Goal: Task Accomplishment & Management: Use online tool/utility

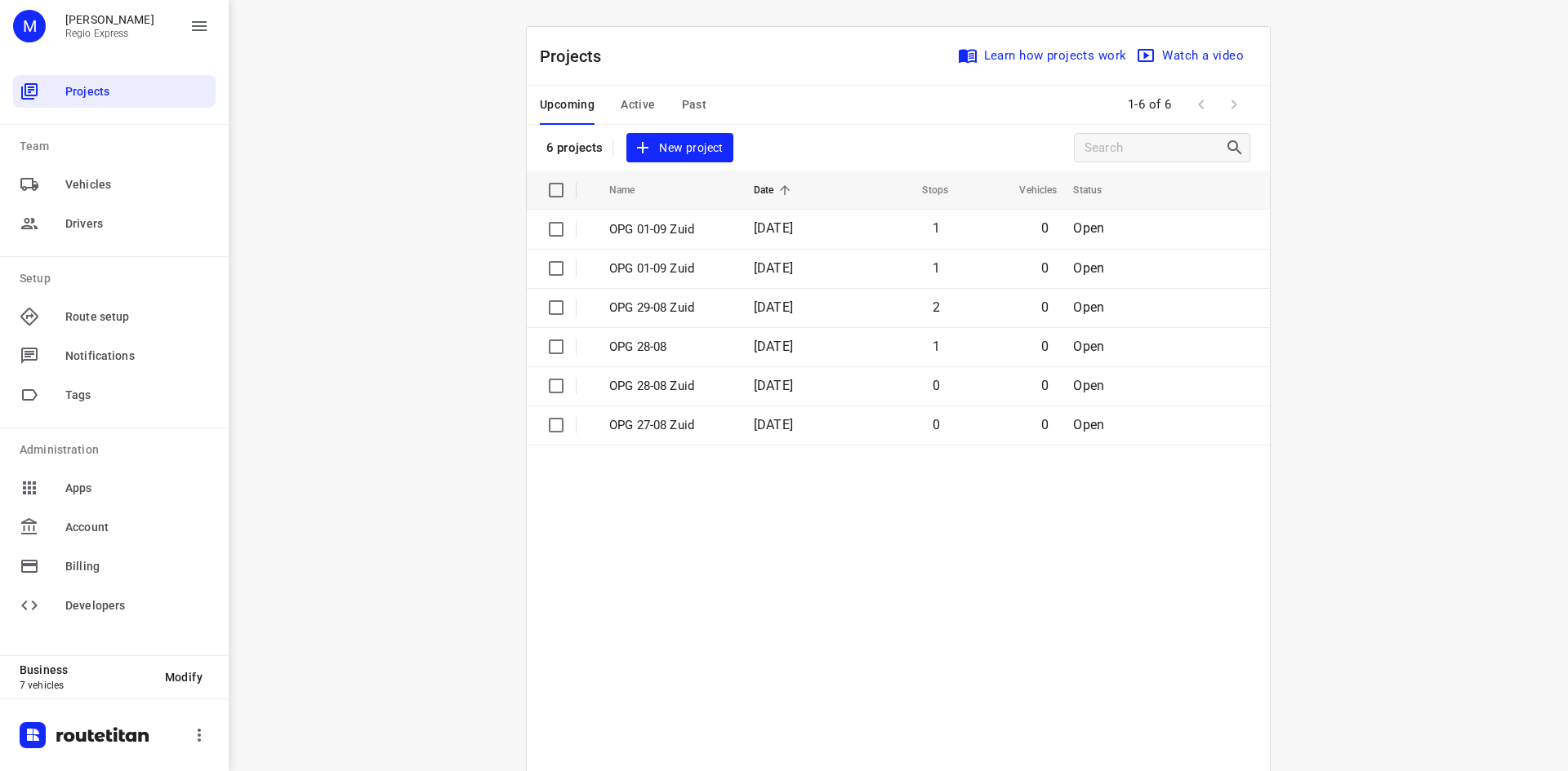
click at [637, 99] on span "Active" at bounding box center [637, 104] width 34 height 20
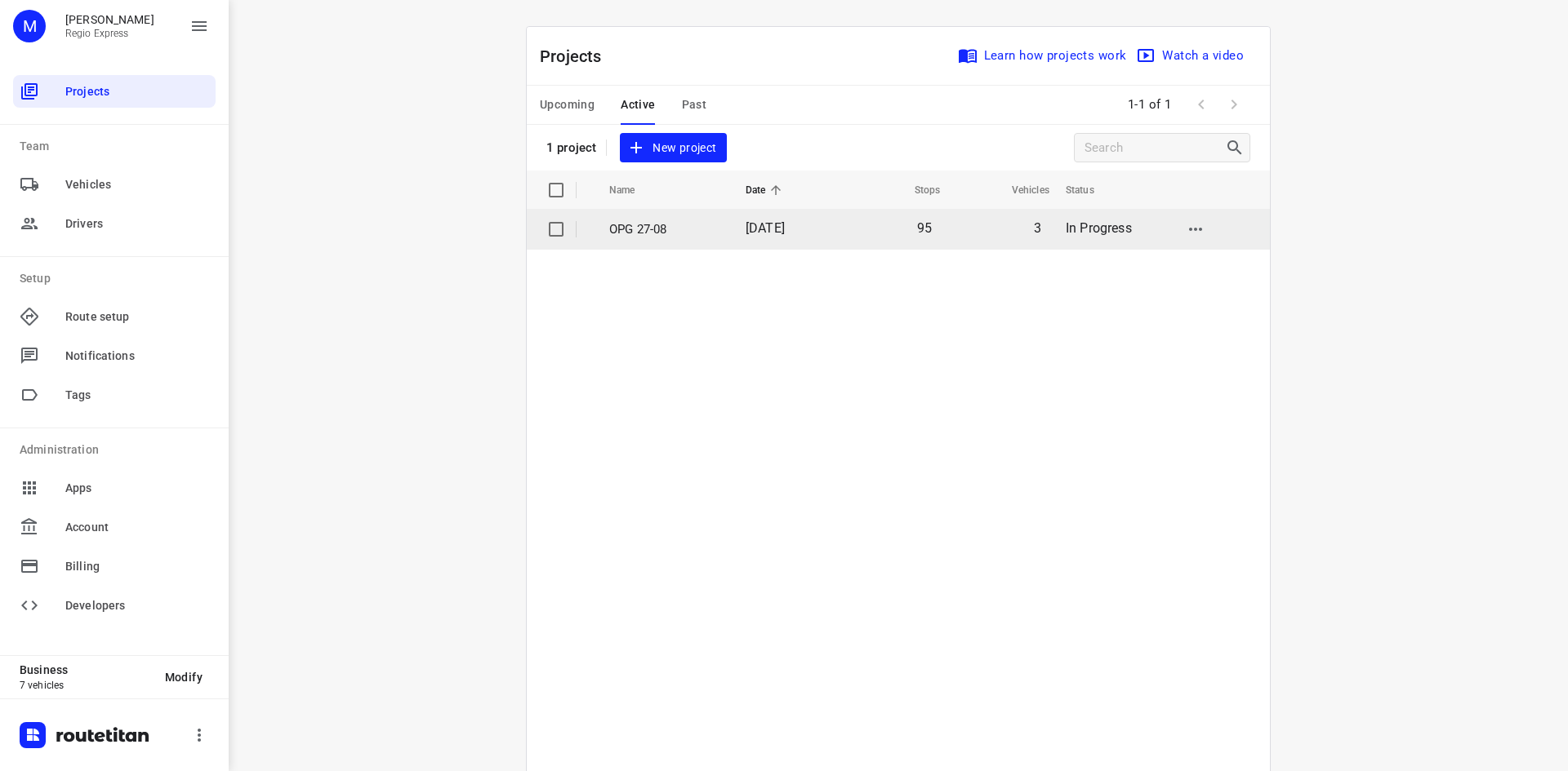
click at [660, 237] on p "OPG 27-08" at bounding box center [665, 229] width 112 height 18
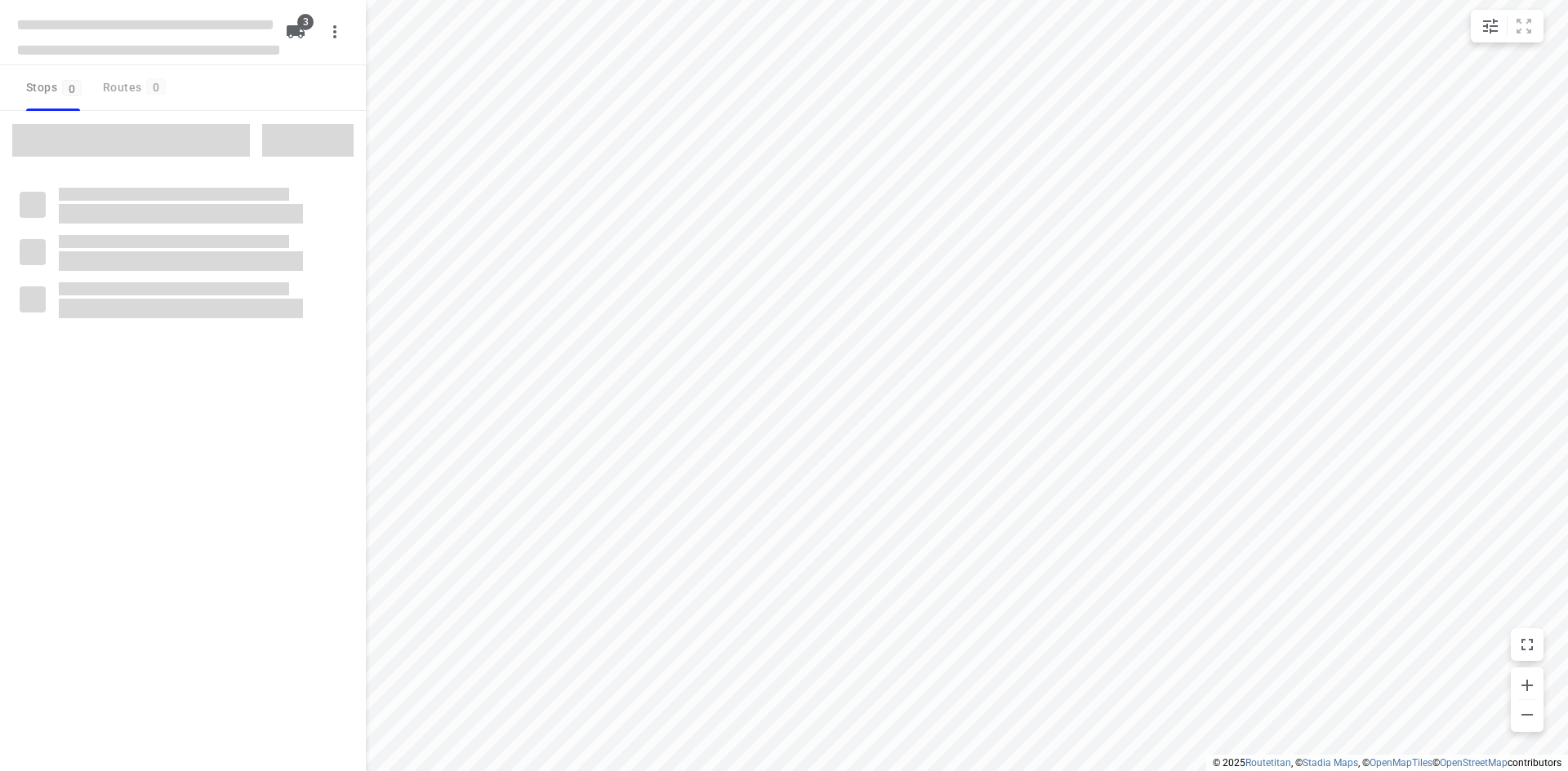
type input "distance"
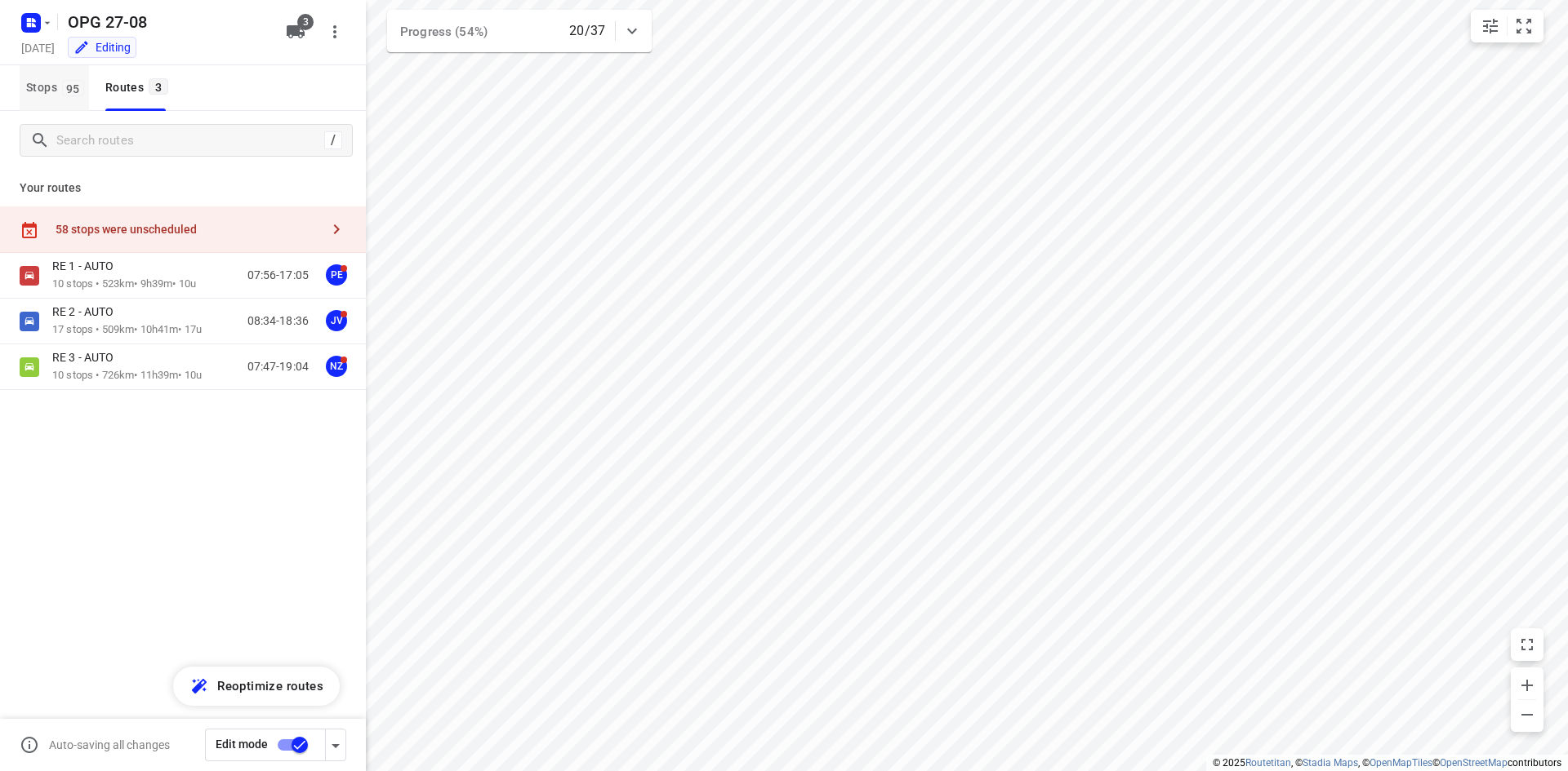
click at [66, 93] on span "95" at bounding box center [73, 88] width 22 height 17
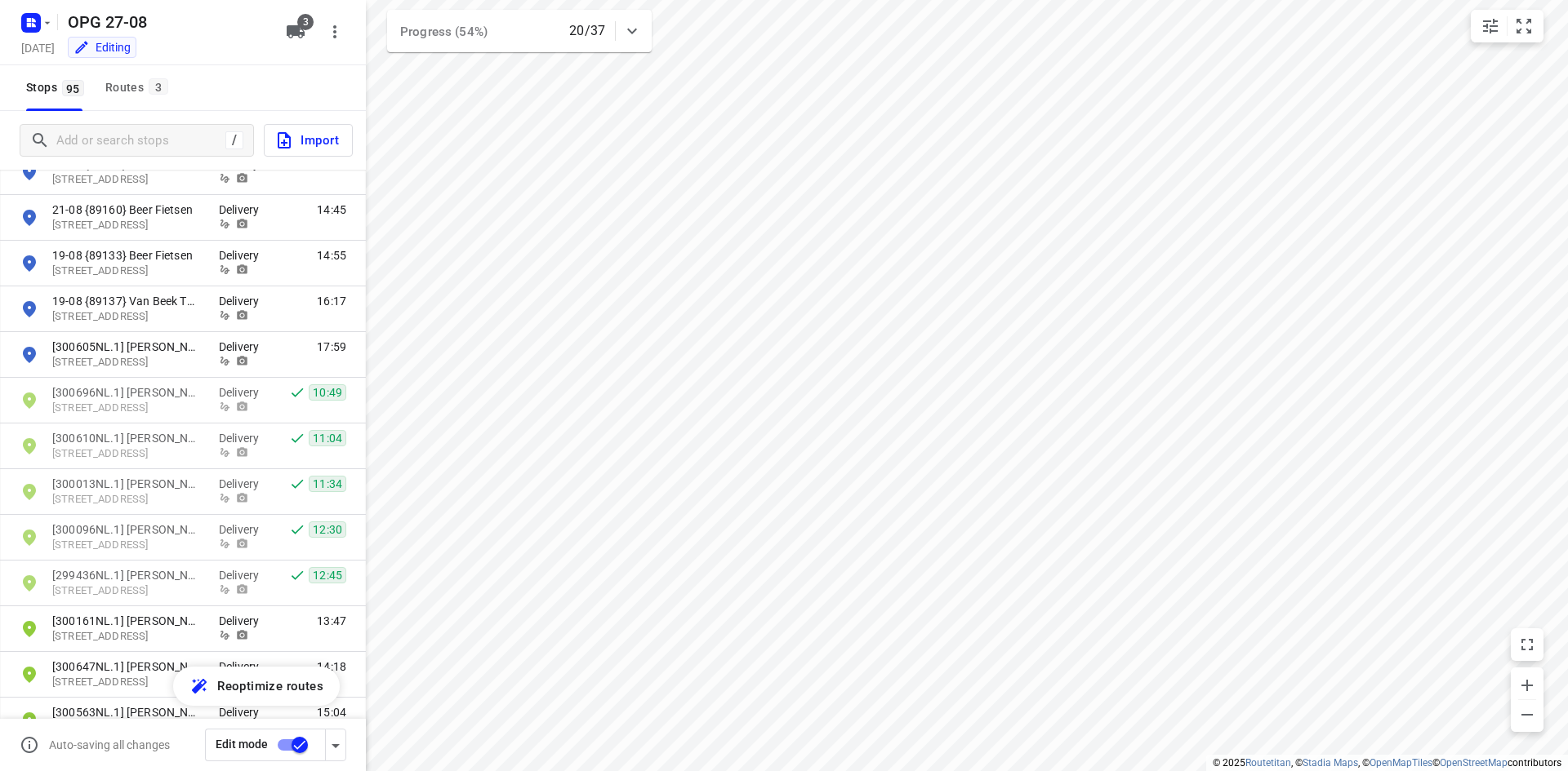
scroll to position [3950, 0]
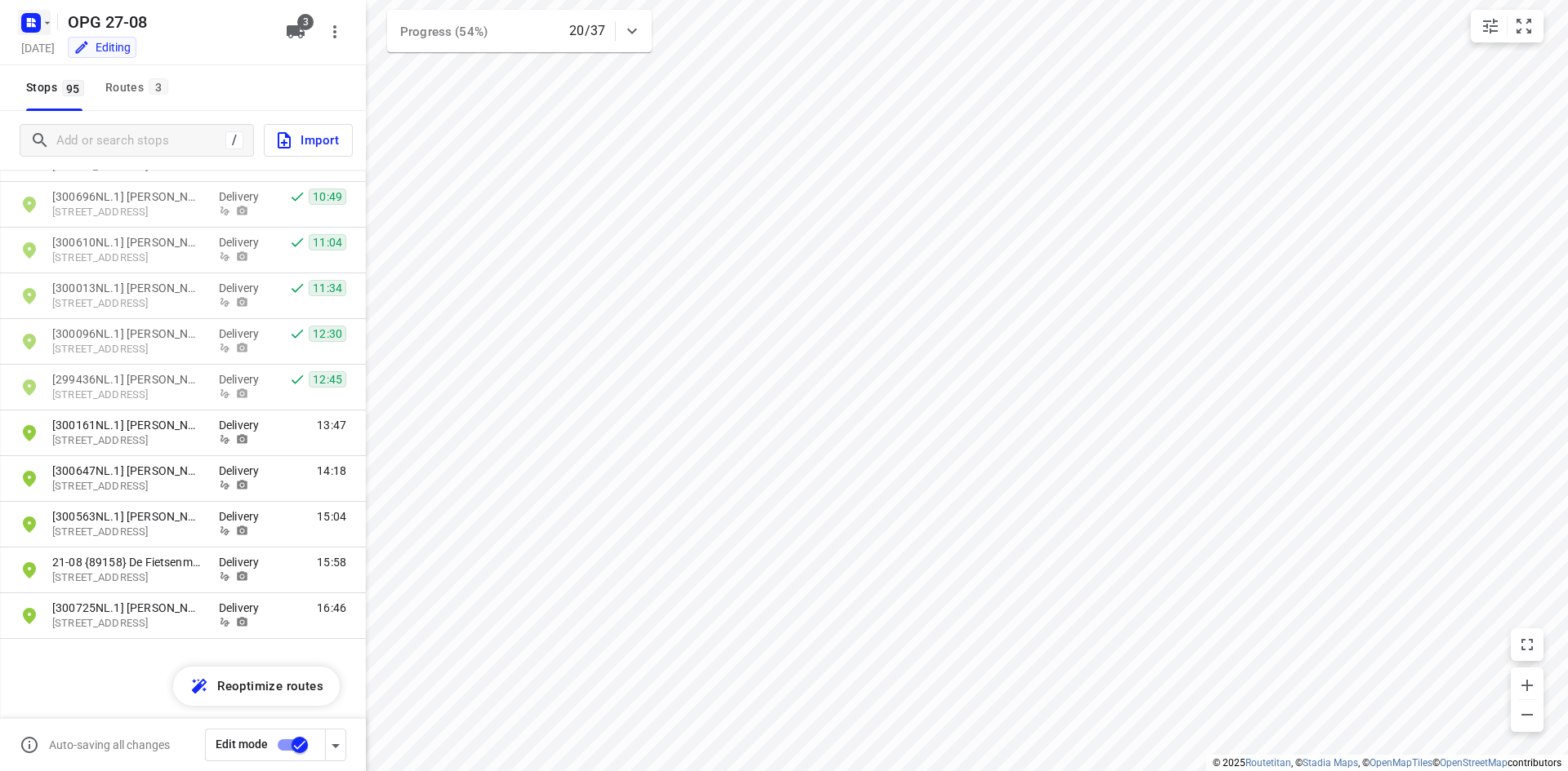
click at [52, 24] on icon "button" at bounding box center [47, 23] width 13 height 13
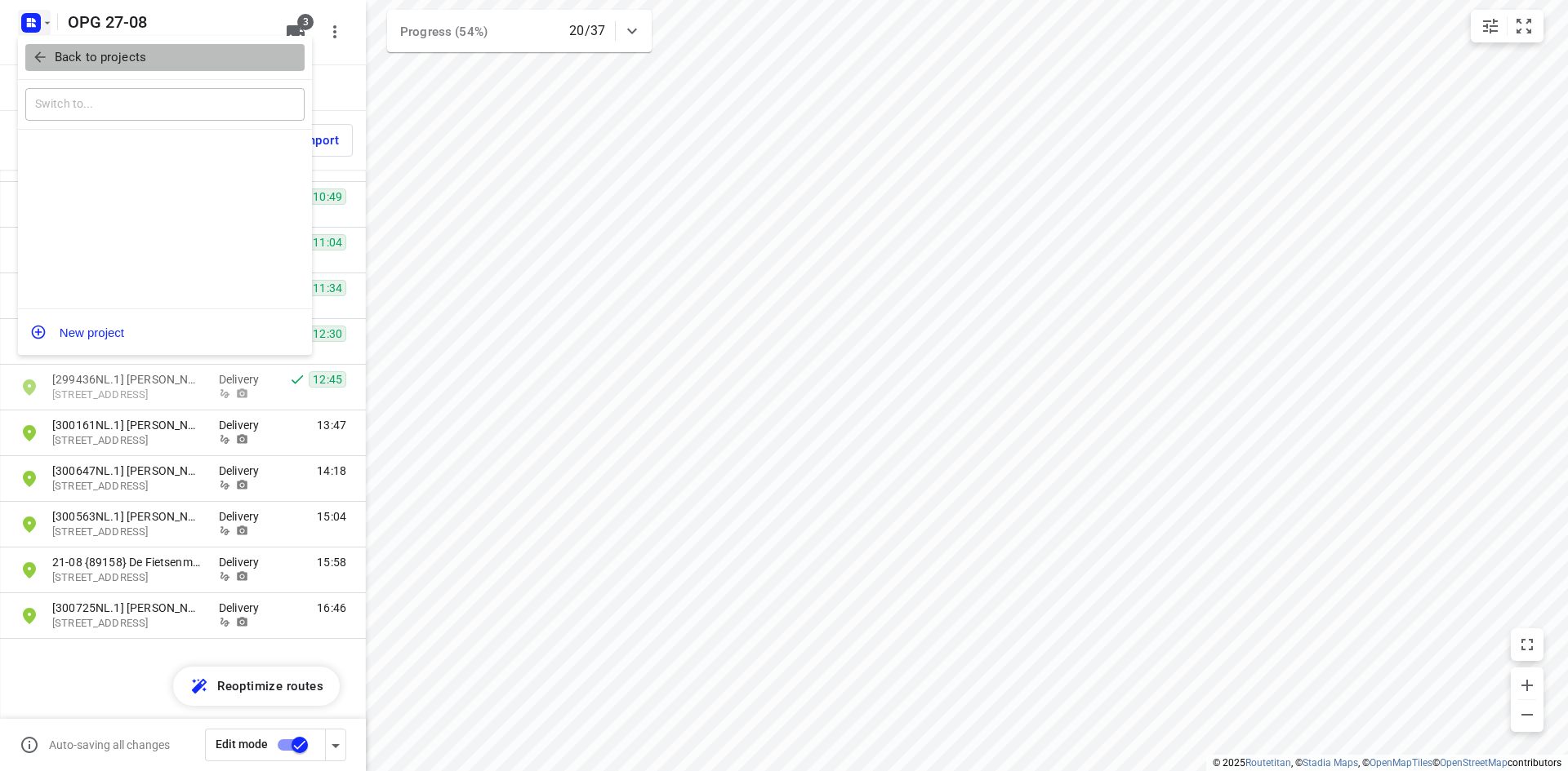
click at [59, 56] on p "Back to projects" at bounding box center [100, 57] width 92 height 18
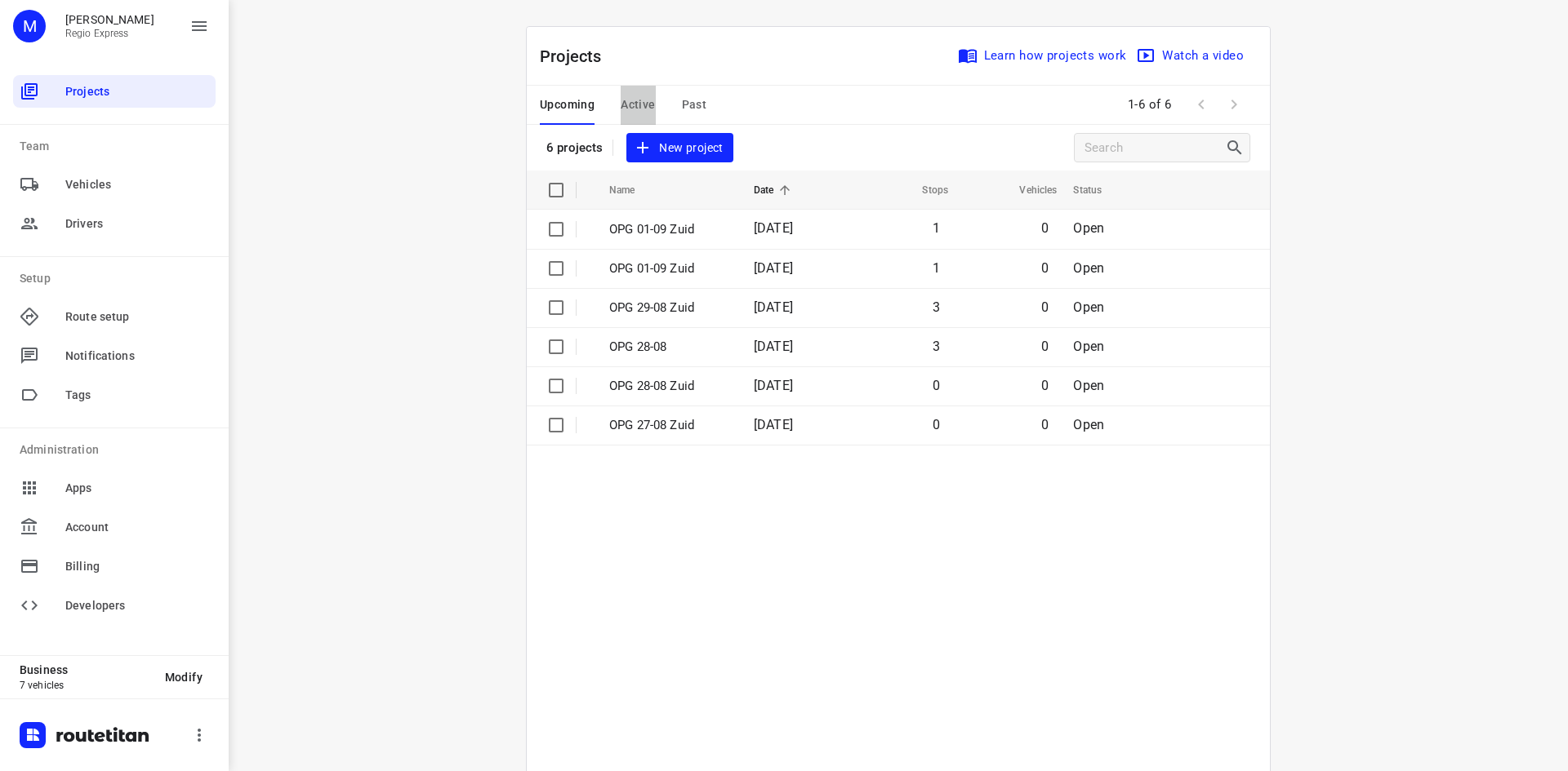
click at [642, 101] on span "Active" at bounding box center [637, 104] width 34 height 20
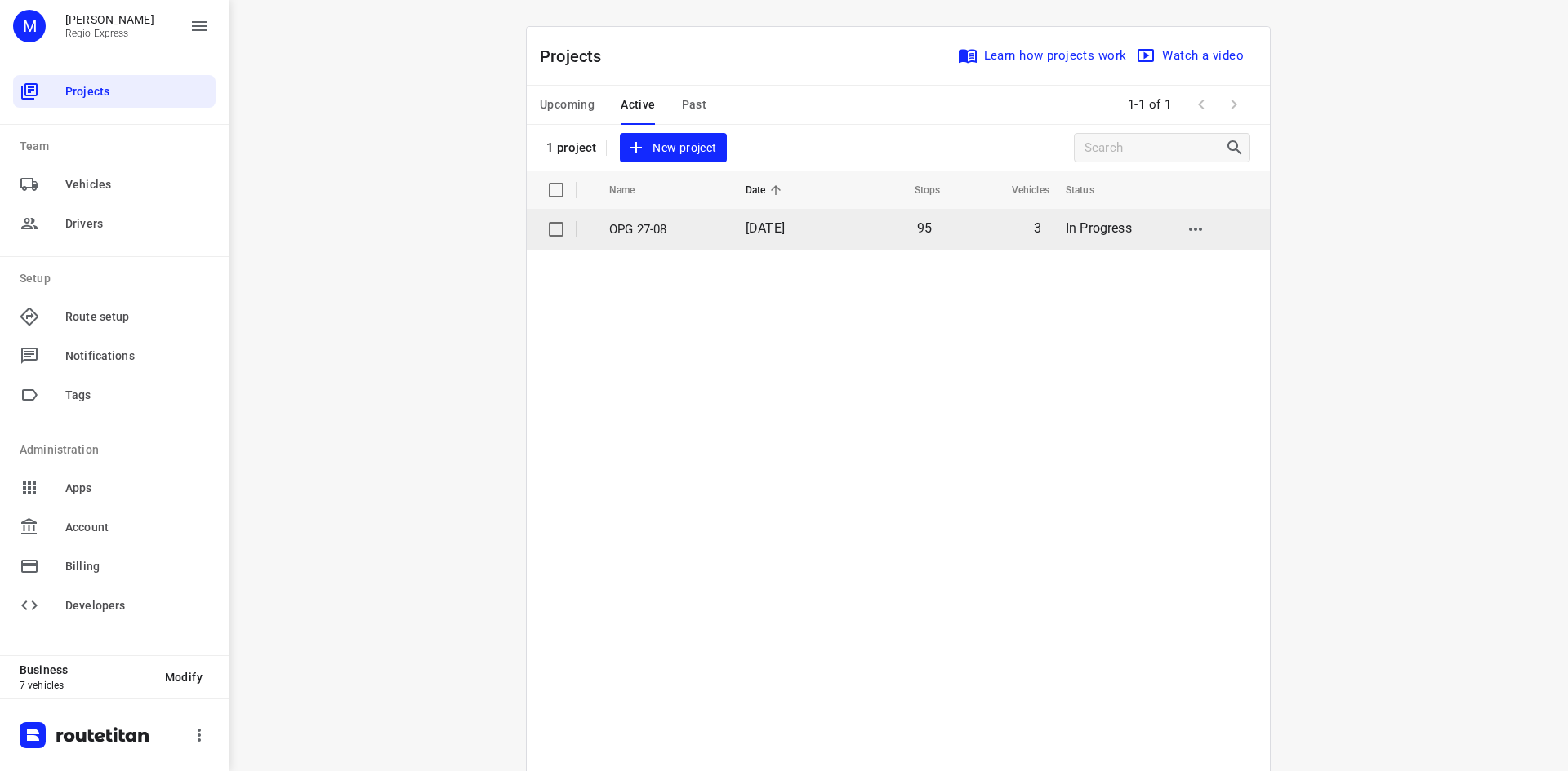
click at [663, 244] on td "OPG 27-08" at bounding box center [663, 229] width 140 height 39
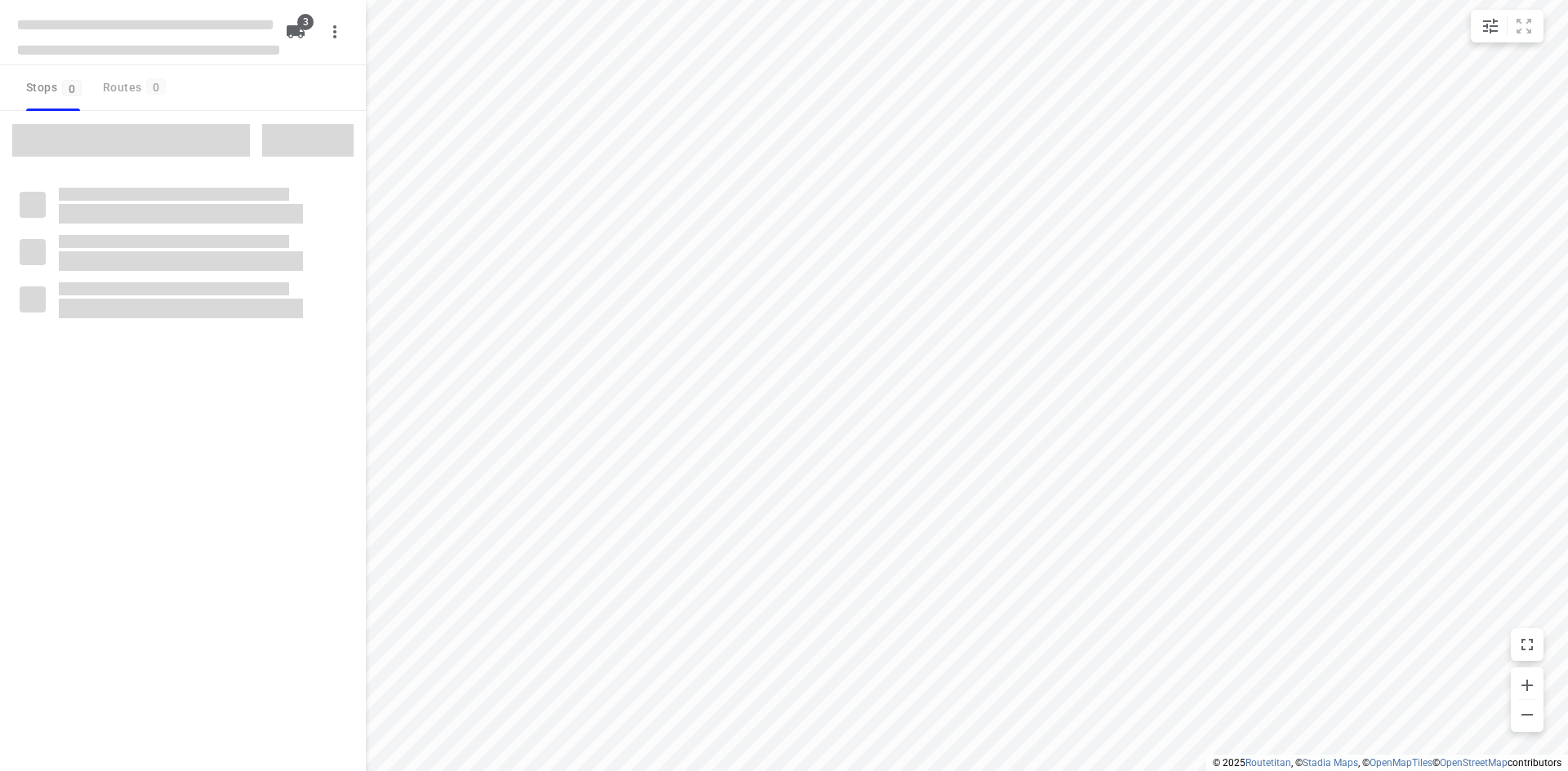
type input "distance"
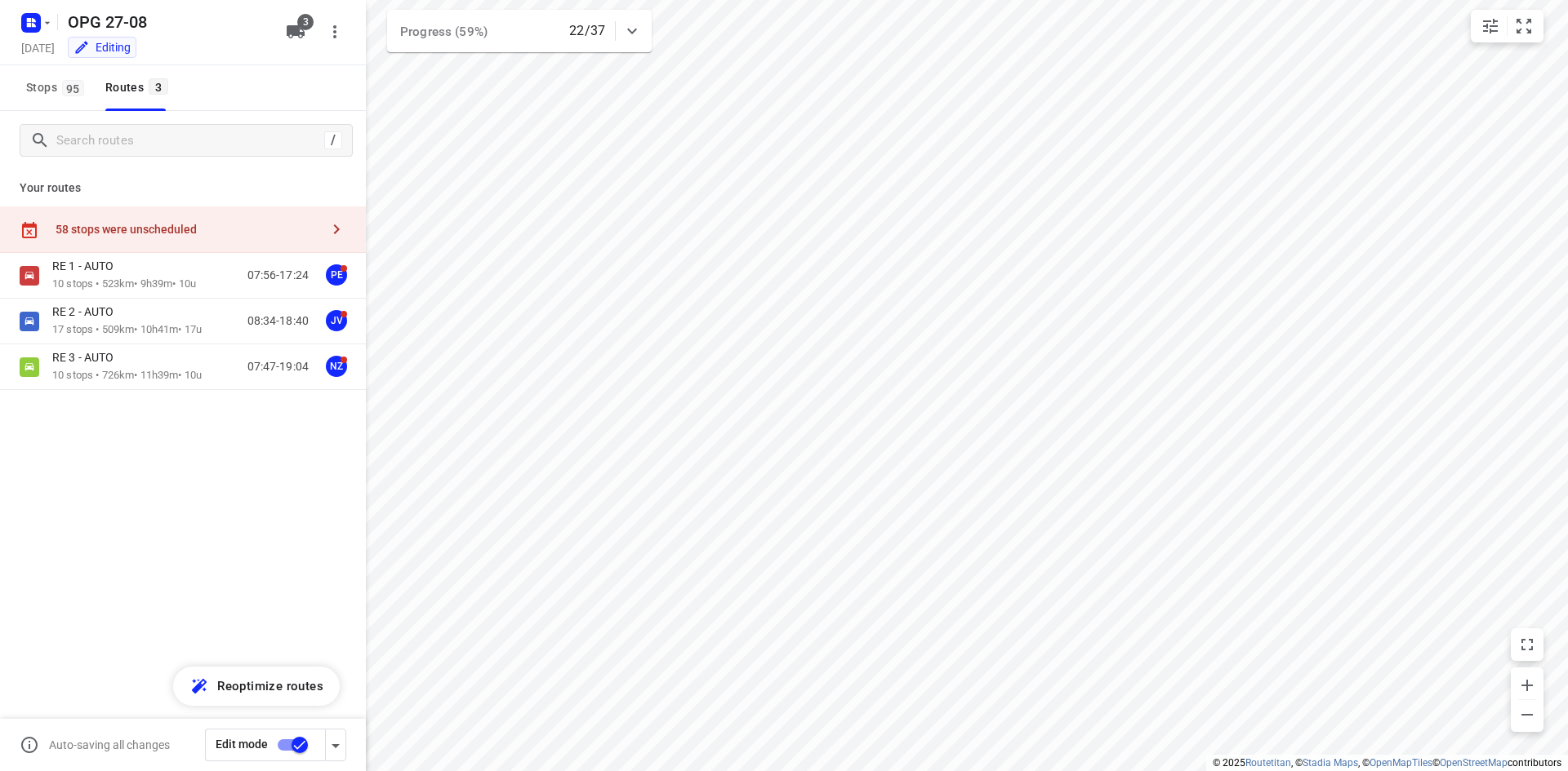
click at [157, 234] on div "58 stops were unscheduled" at bounding box center [188, 229] width 265 height 13
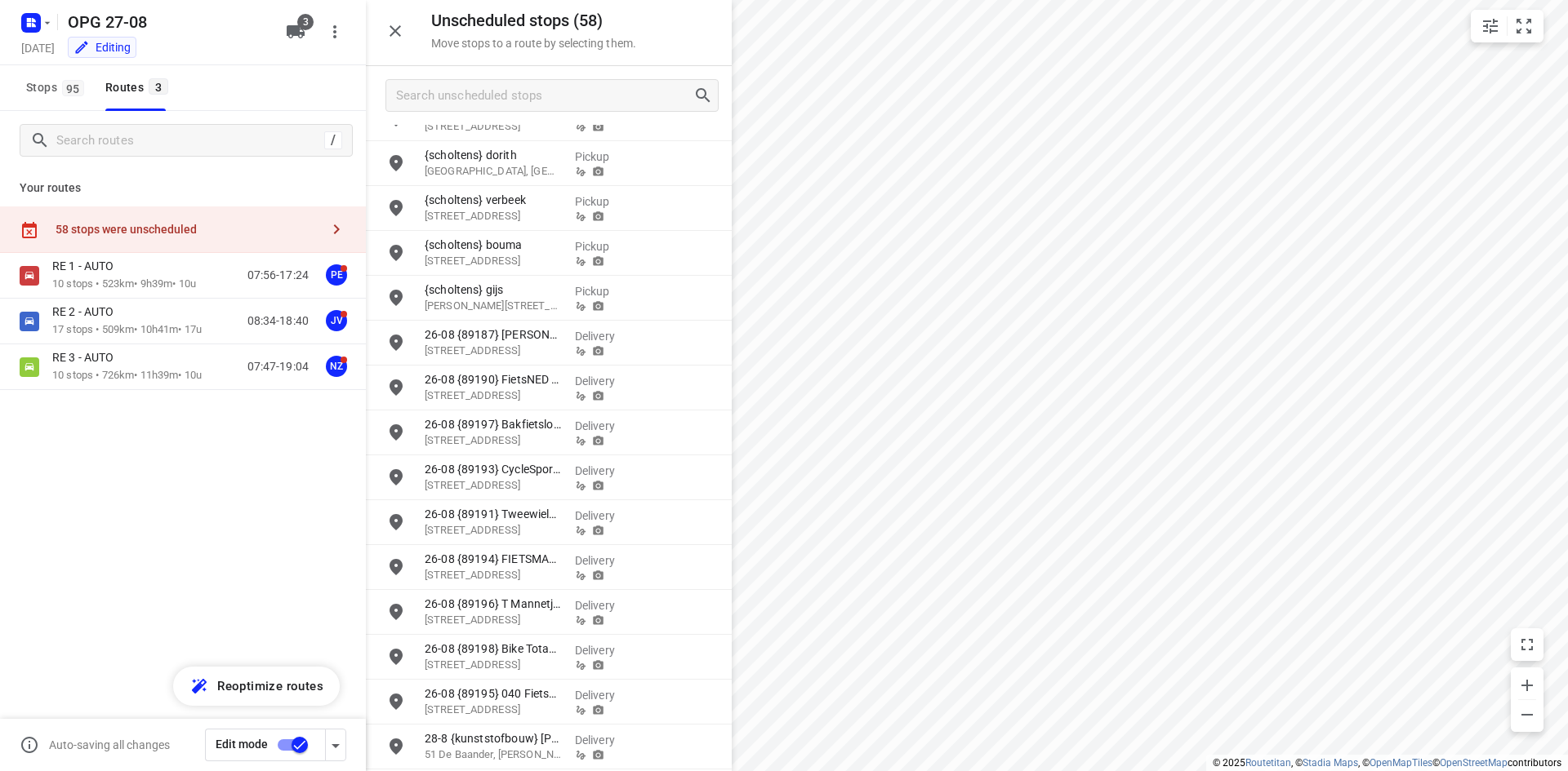
scroll to position [1961, 0]
click at [87, 79] on span "Stops 95" at bounding box center [58, 87] width 63 height 20
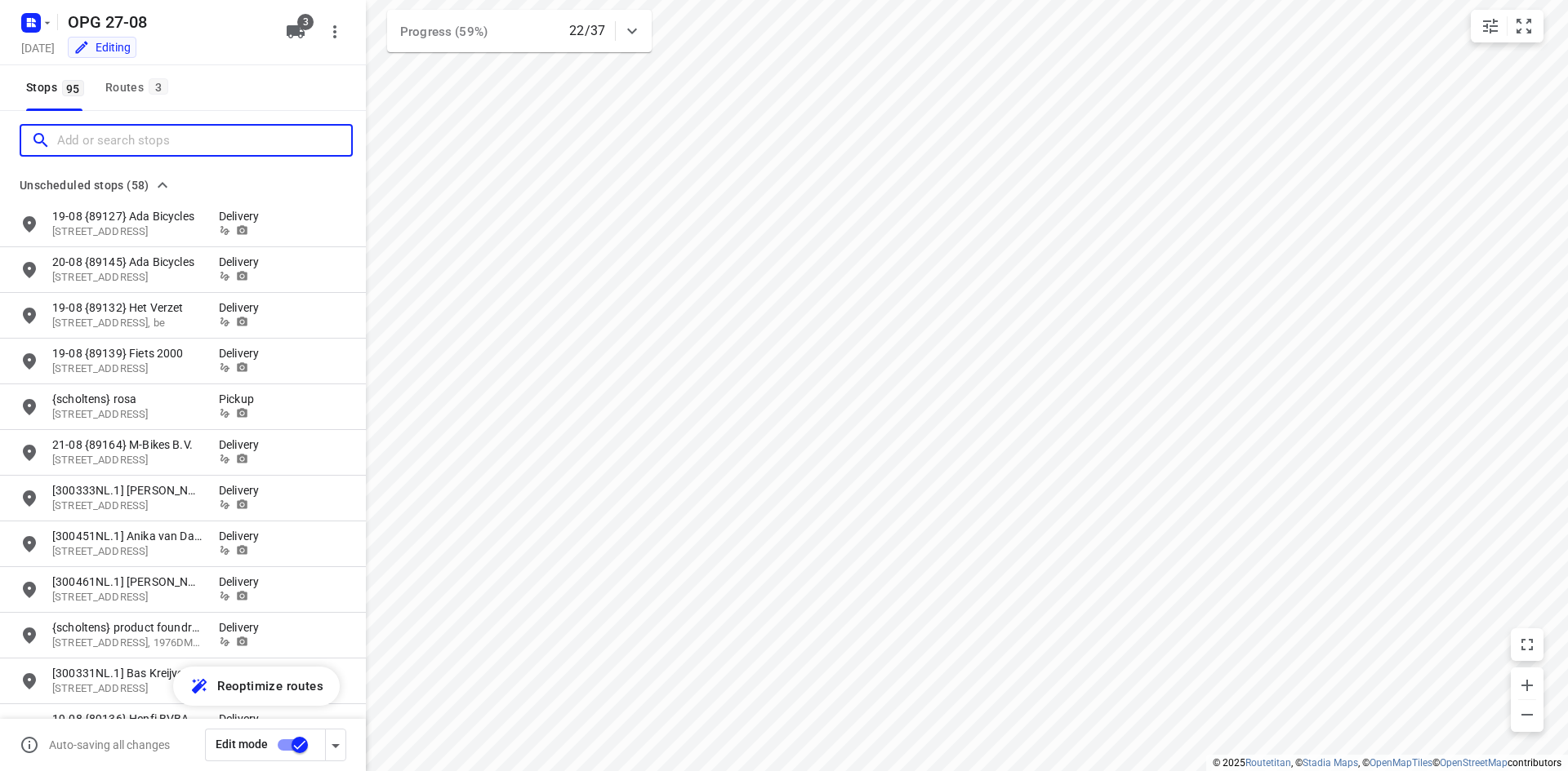
click at [84, 133] on input "Add or search stops" at bounding box center [204, 141] width 294 height 25
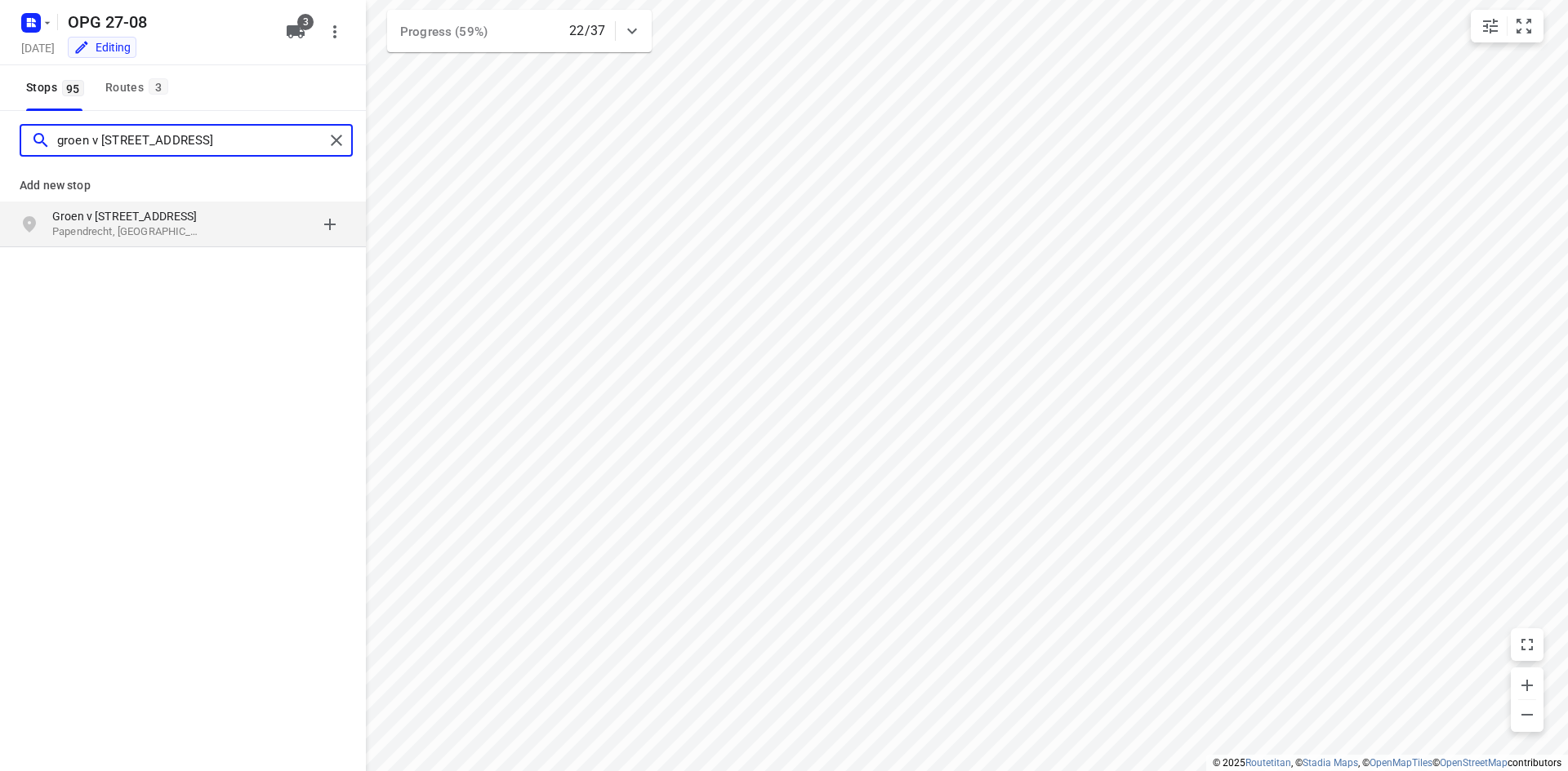
type input "groen v [STREET_ADDRESS]"
click at [162, 235] on p "Papendrecht, [GEOGRAPHIC_DATA]" at bounding box center [128, 232] width 150 height 16
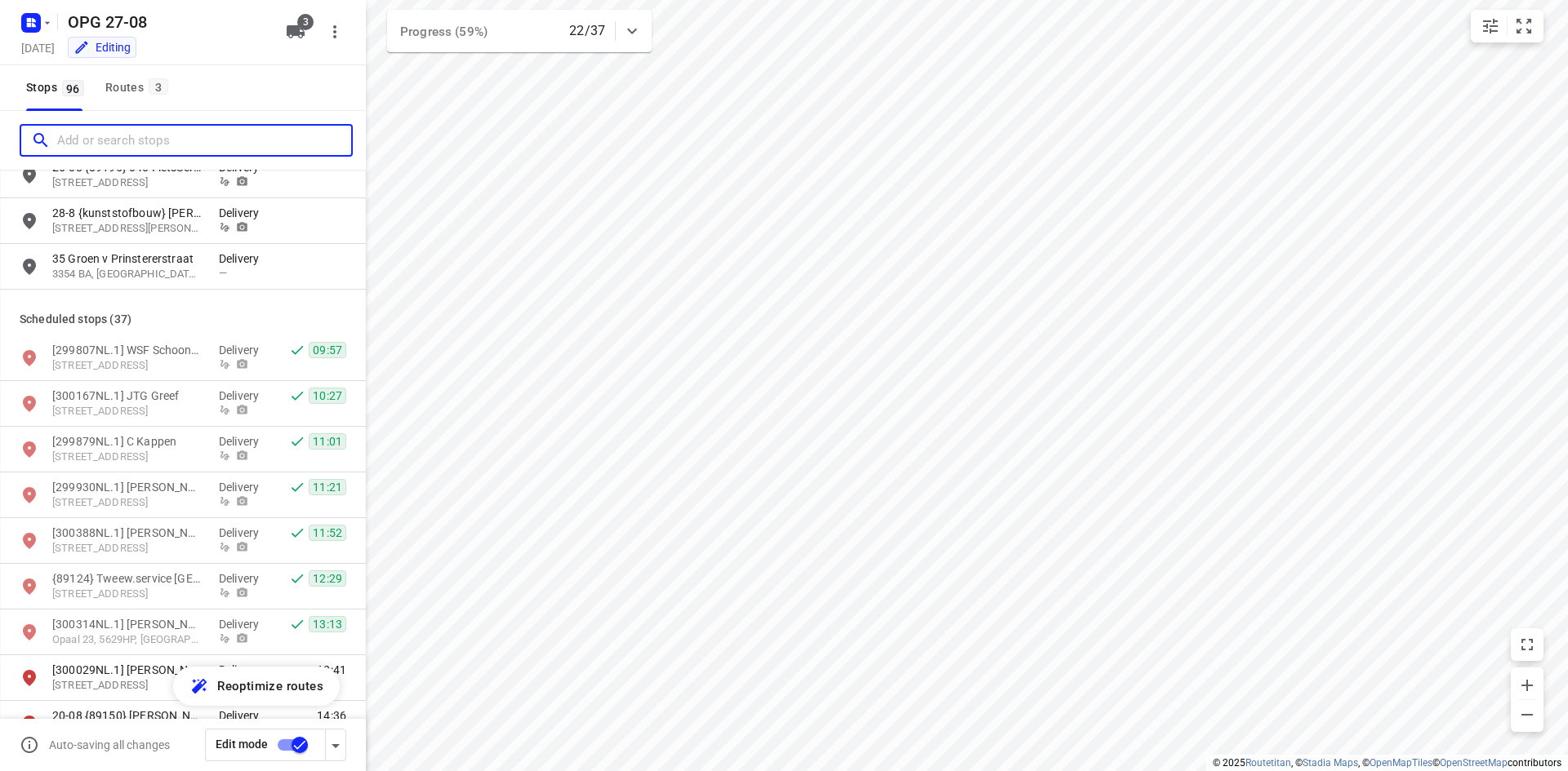
scroll to position [2612, 0]
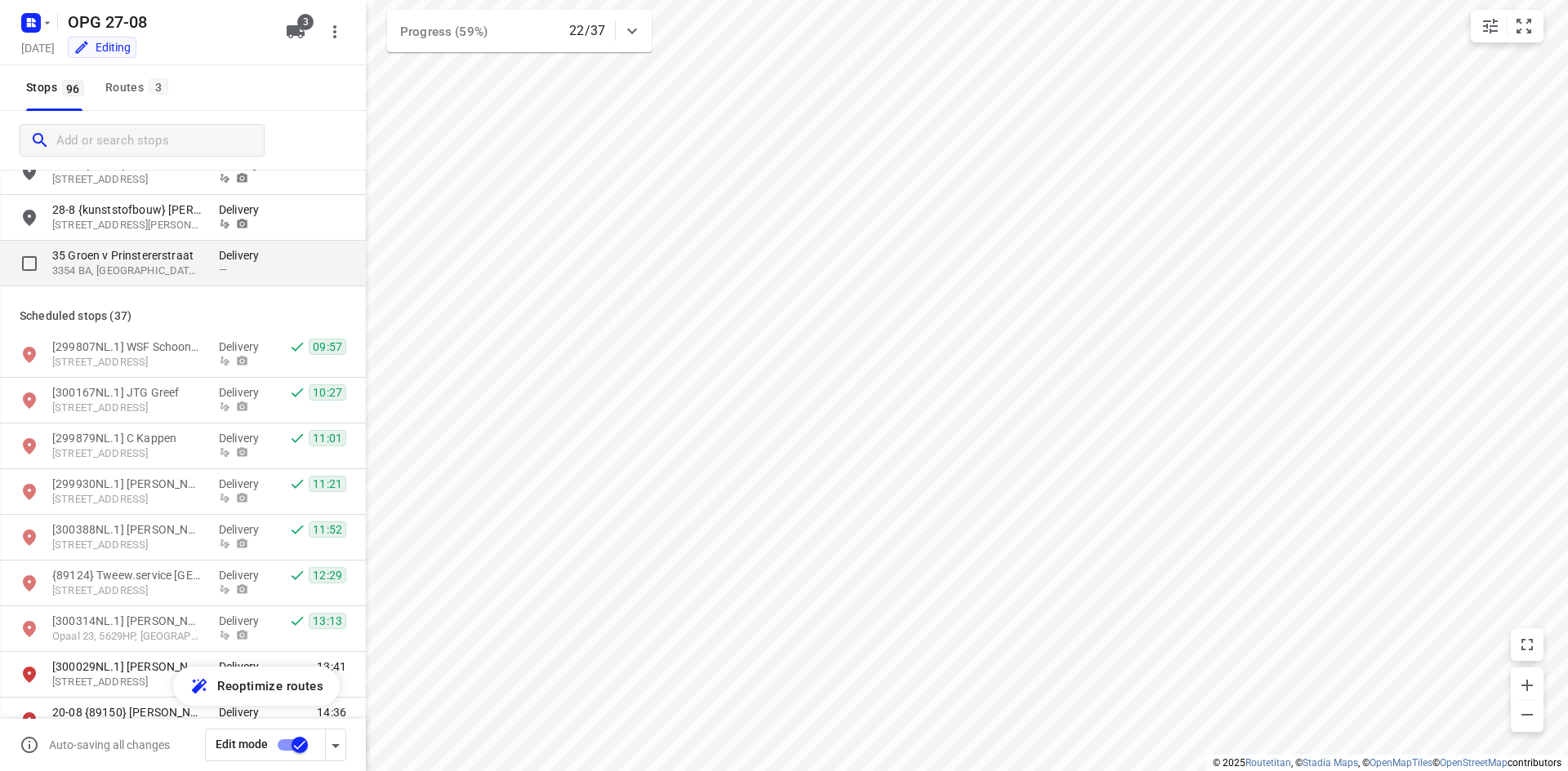
click at [178, 275] on p "3354 BA, [GEOGRAPHIC_DATA], [GEOGRAPHIC_DATA]" at bounding box center [128, 272] width 150 height 16
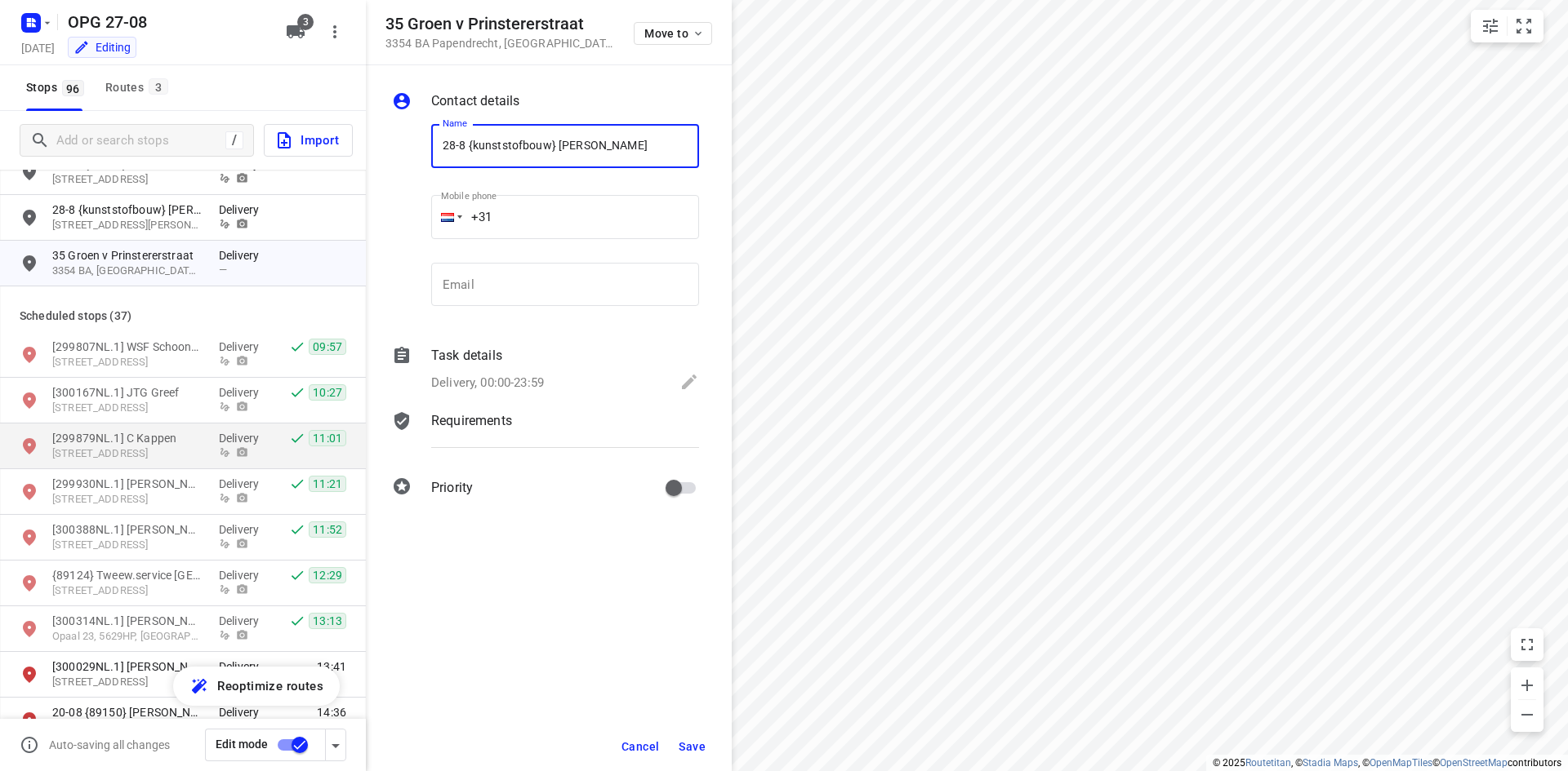
type input "28-8 {kunststofbouw} [PERSON_NAME]"
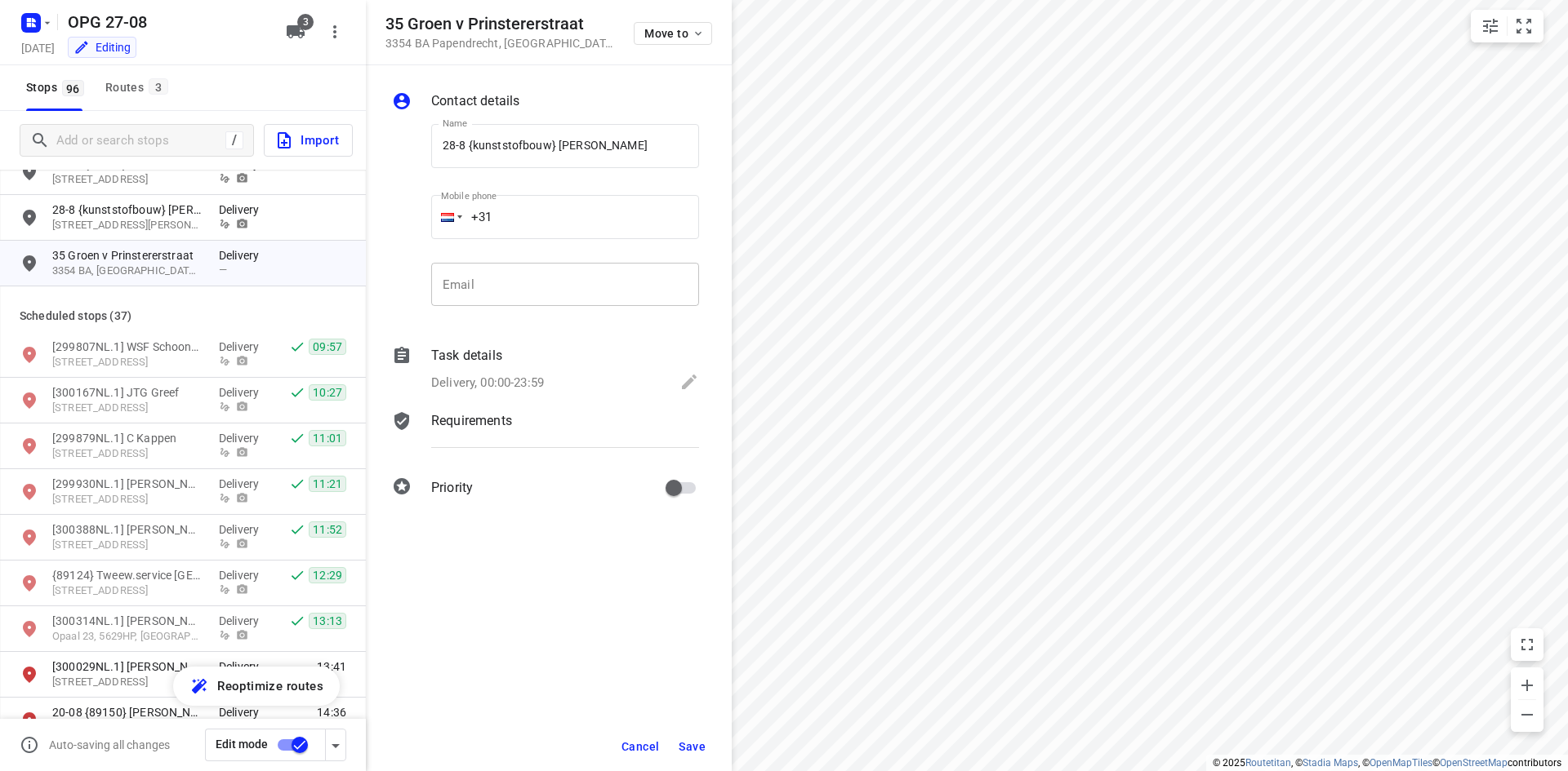
click at [523, 290] on input "email" at bounding box center [564, 285] width 268 height 44
paste input "[EMAIL_ADDRESS][DOMAIN_NAME]"
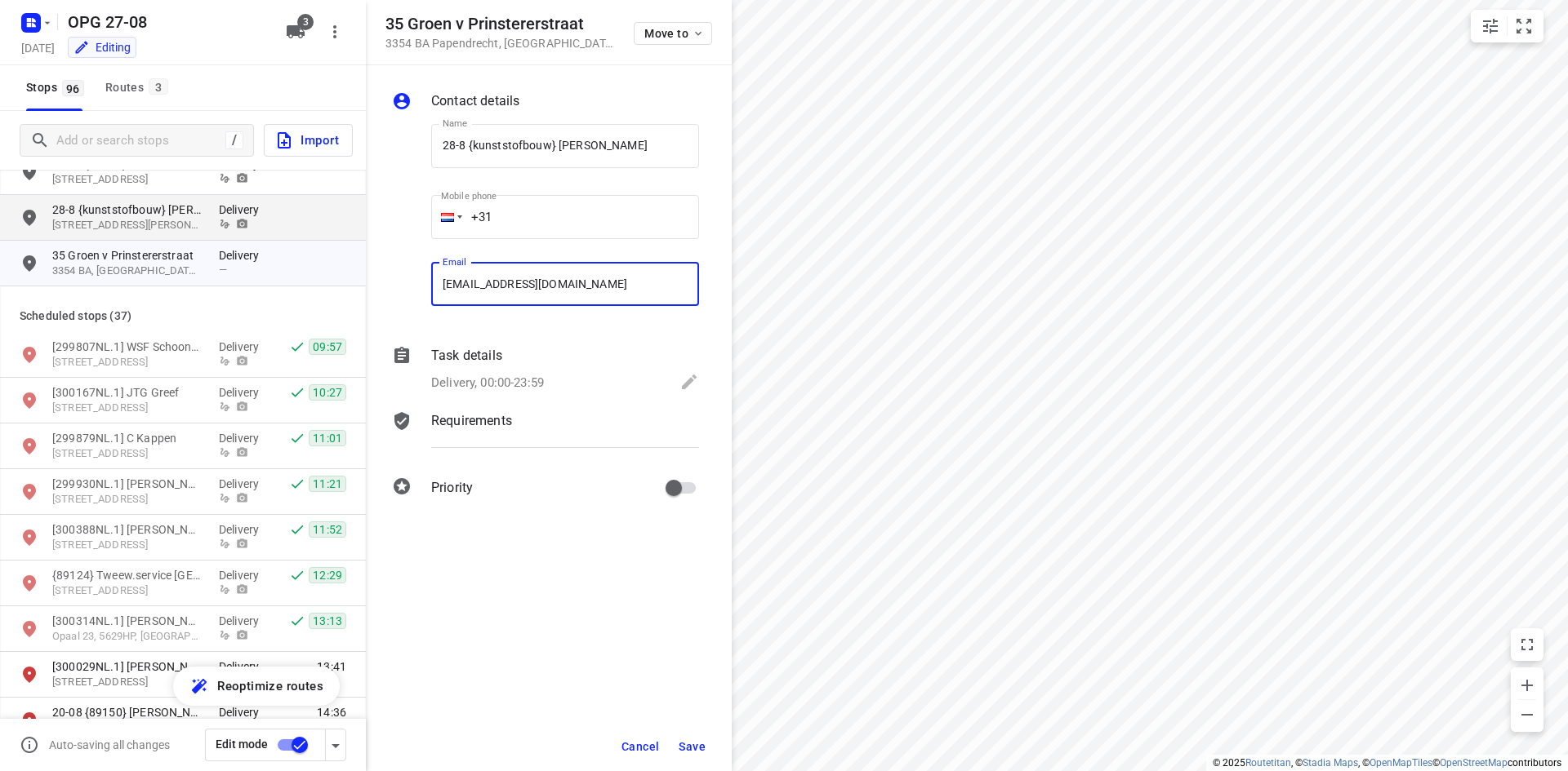
type input "[EMAIL_ADDRESS][DOMAIN_NAME]"
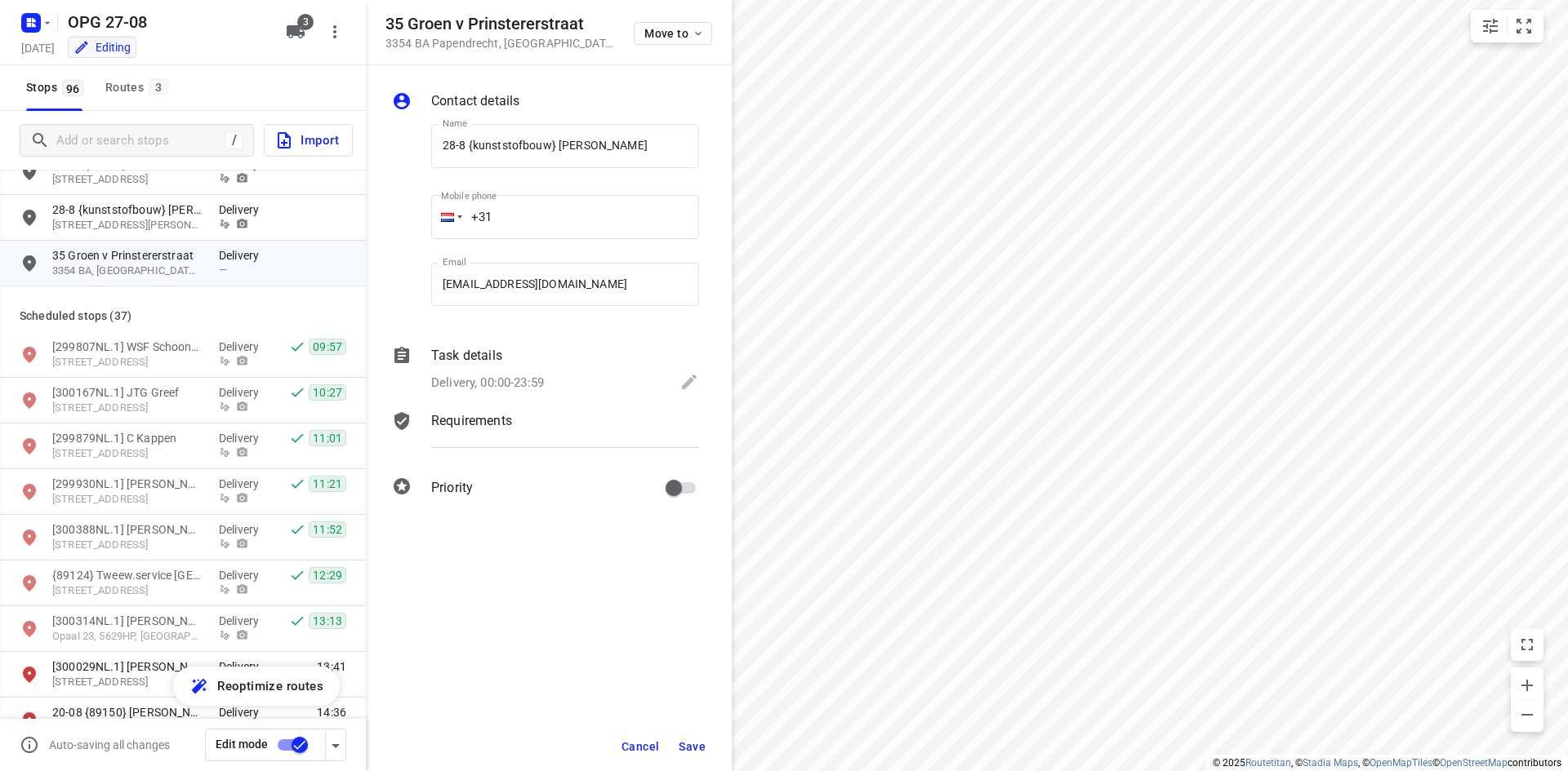
click at [551, 215] on input "+31" at bounding box center [564, 217] width 268 height 44
type input "[PHONE_NUMBER]"
click at [490, 389] on p "Delivery, 00:00-23:59" at bounding box center [487, 382] width 113 height 18
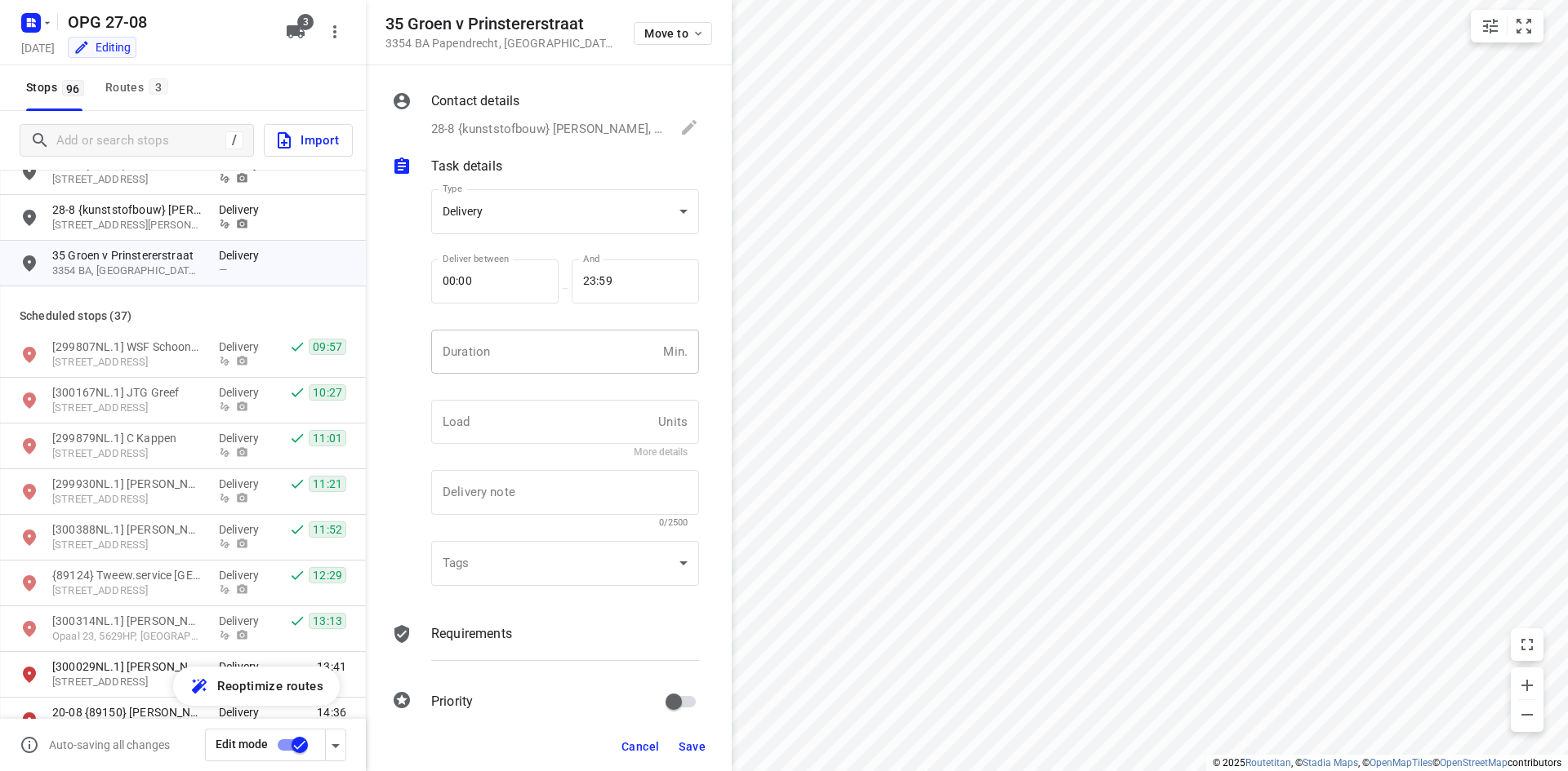
click at [488, 368] on input "number" at bounding box center [543, 352] width 225 height 44
type input "10"
type input "1"
drag, startPoint x: 461, startPoint y: 602, endPoint x: 457, endPoint y: 618, distance: 16.5
click at [461, 606] on div "Tags ​ ​" at bounding box center [565, 569] width 281 height 77
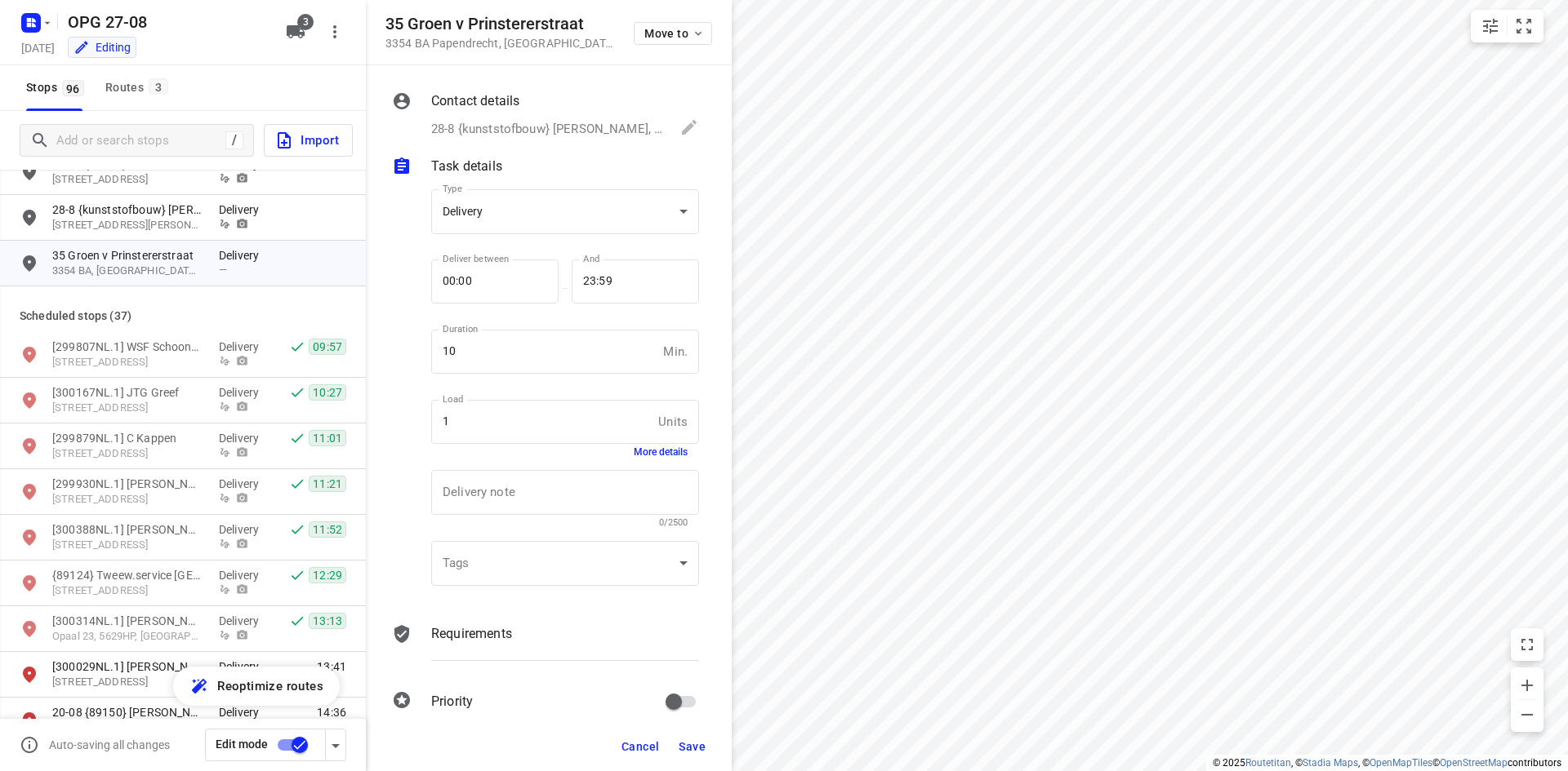
click at [457, 623] on div "Requirements" at bounding box center [565, 649] width 274 height 56
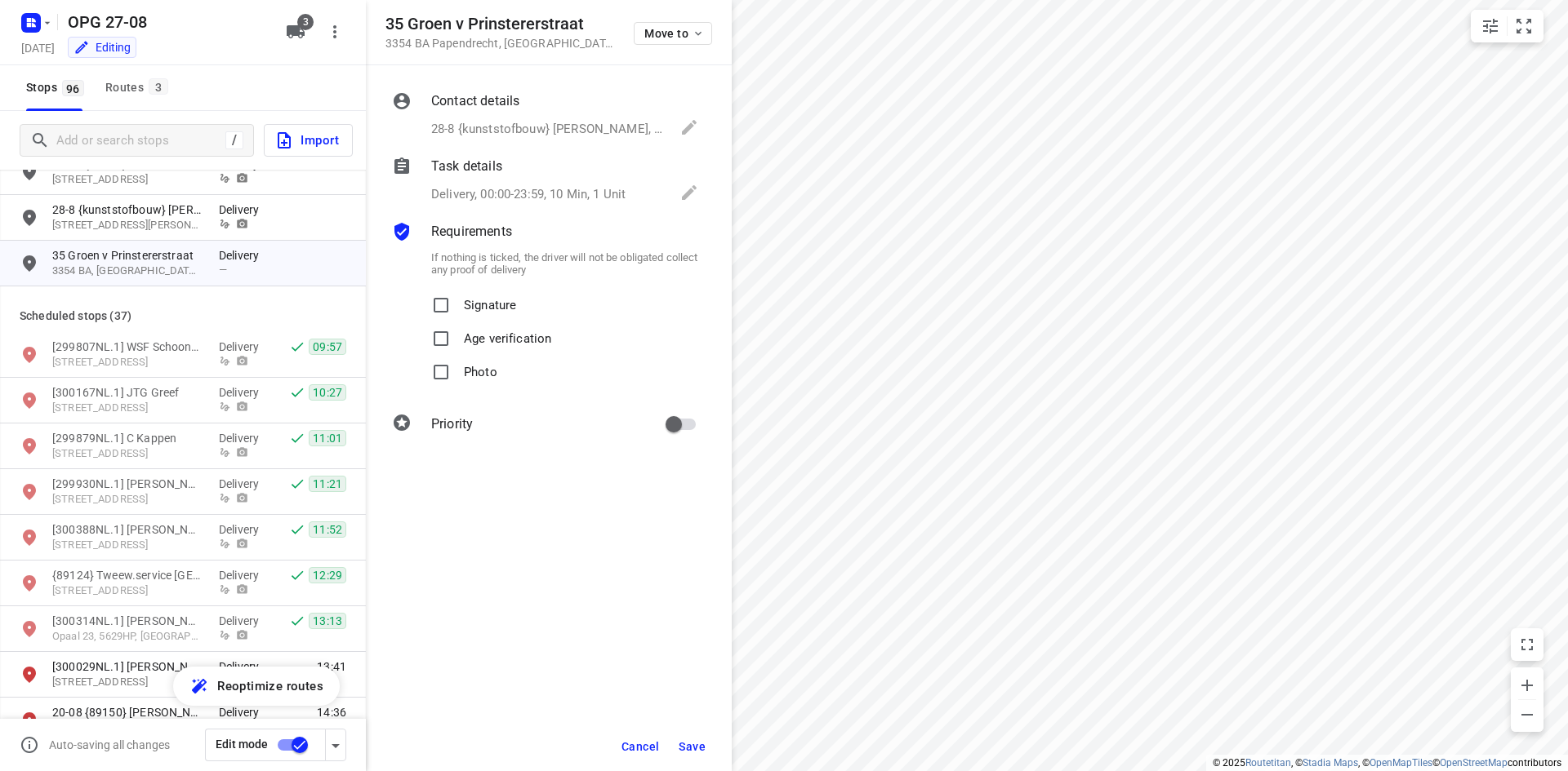
click at [458, 304] on label "Signature" at bounding box center [470, 306] width 92 height 33
click at [457, 304] on input "Signature" at bounding box center [440, 305] width 32 height 32
checkbox input "true"
click at [445, 379] on input "Photo" at bounding box center [440, 372] width 32 height 32
checkbox input "true"
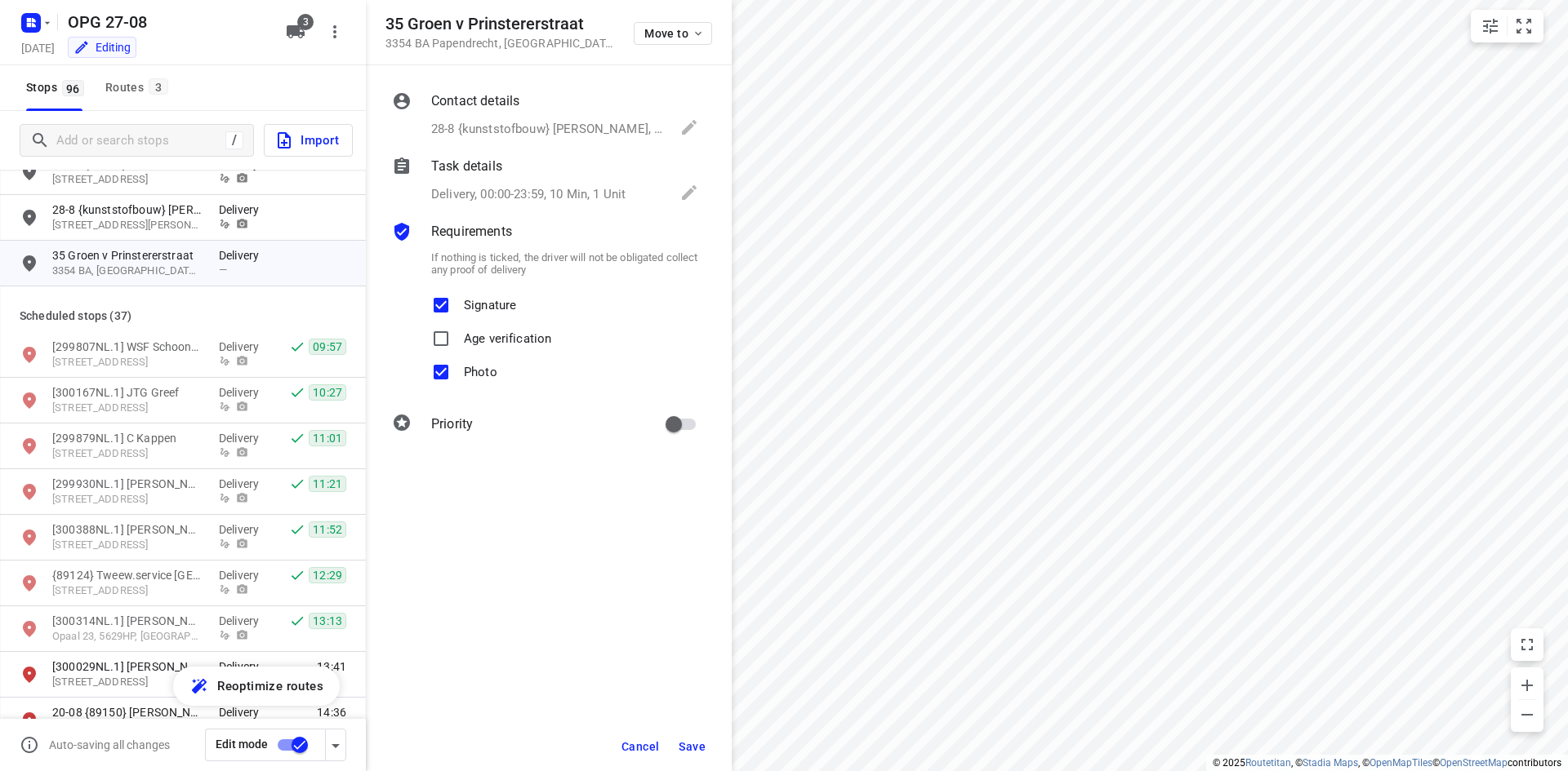
click at [663, 416] on input "primary checkbox" at bounding box center [673, 424] width 93 height 31
checkbox input "true"
click at [687, 759] on button "Save" at bounding box center [692, 747] width 40 height 30
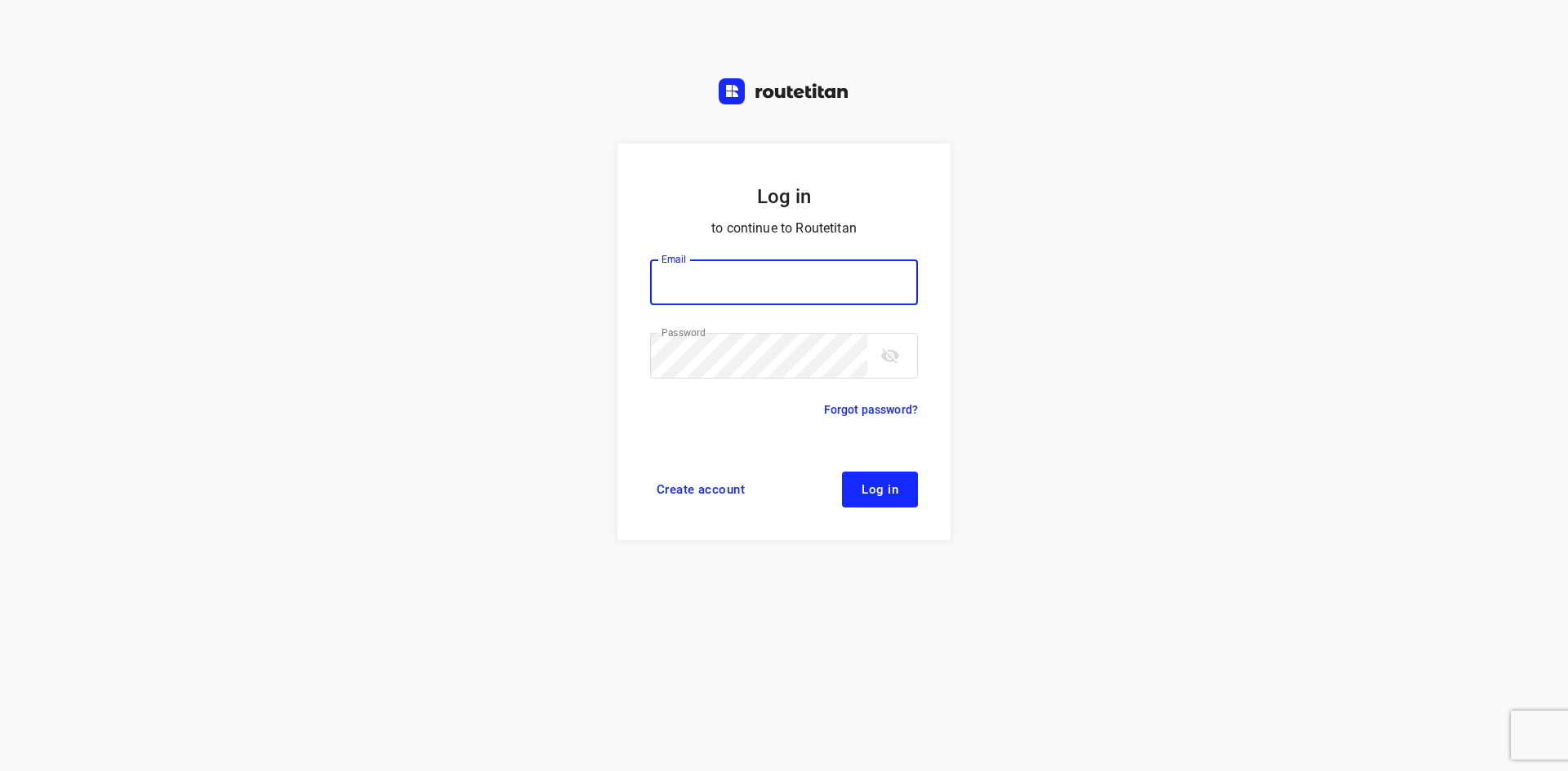
type input "max@onlineplasticsgroup.com"
click at [874, 488] on span "Log in" at bounding box center [880, 489] width 37 height 13
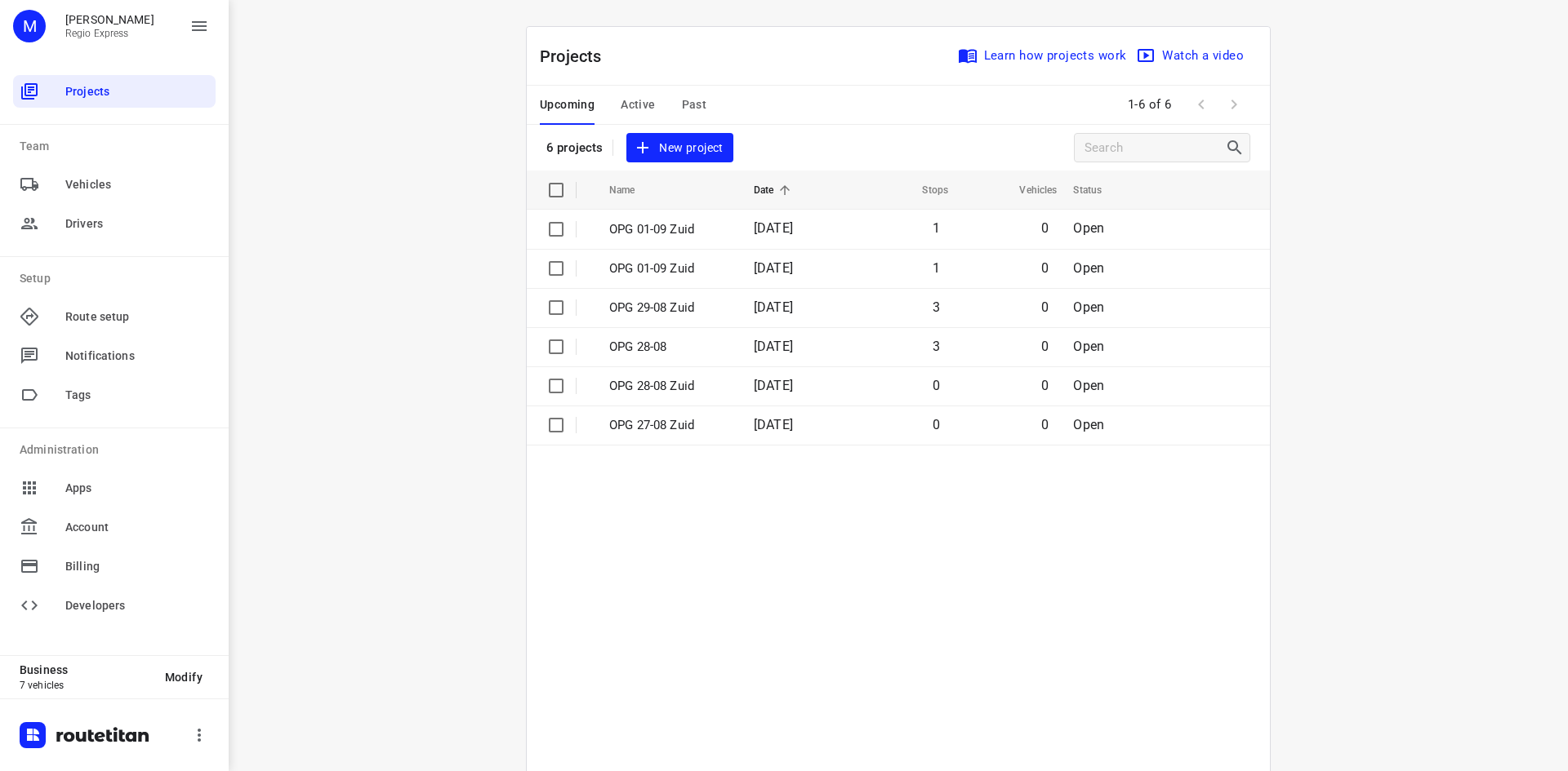
click at [639, 114] on span "Active" at bounding box center [637, 104] width 34 height 20
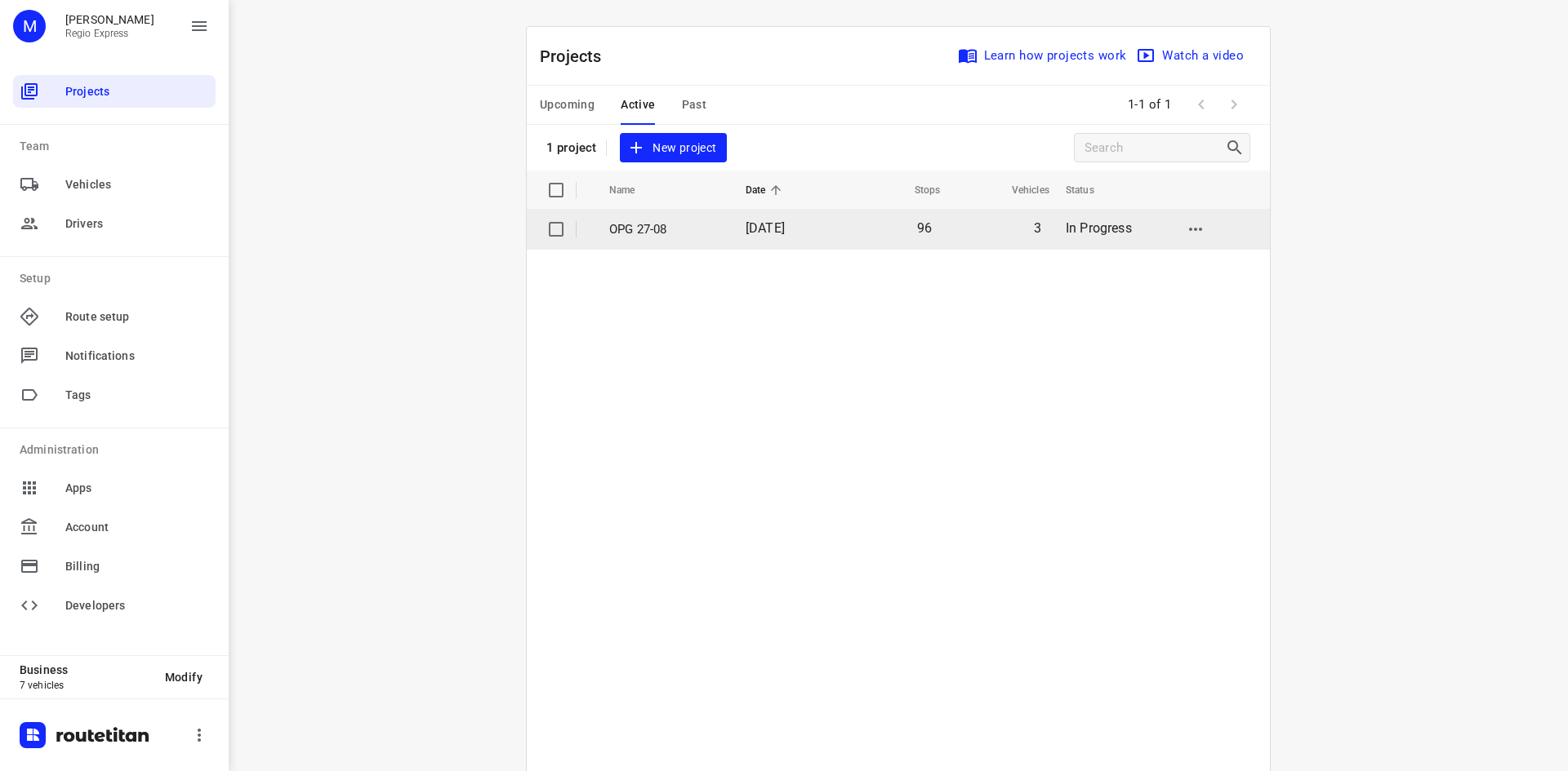
click at [876, 237] on td "96" at bounding box center [890, 229] width 106 height 39
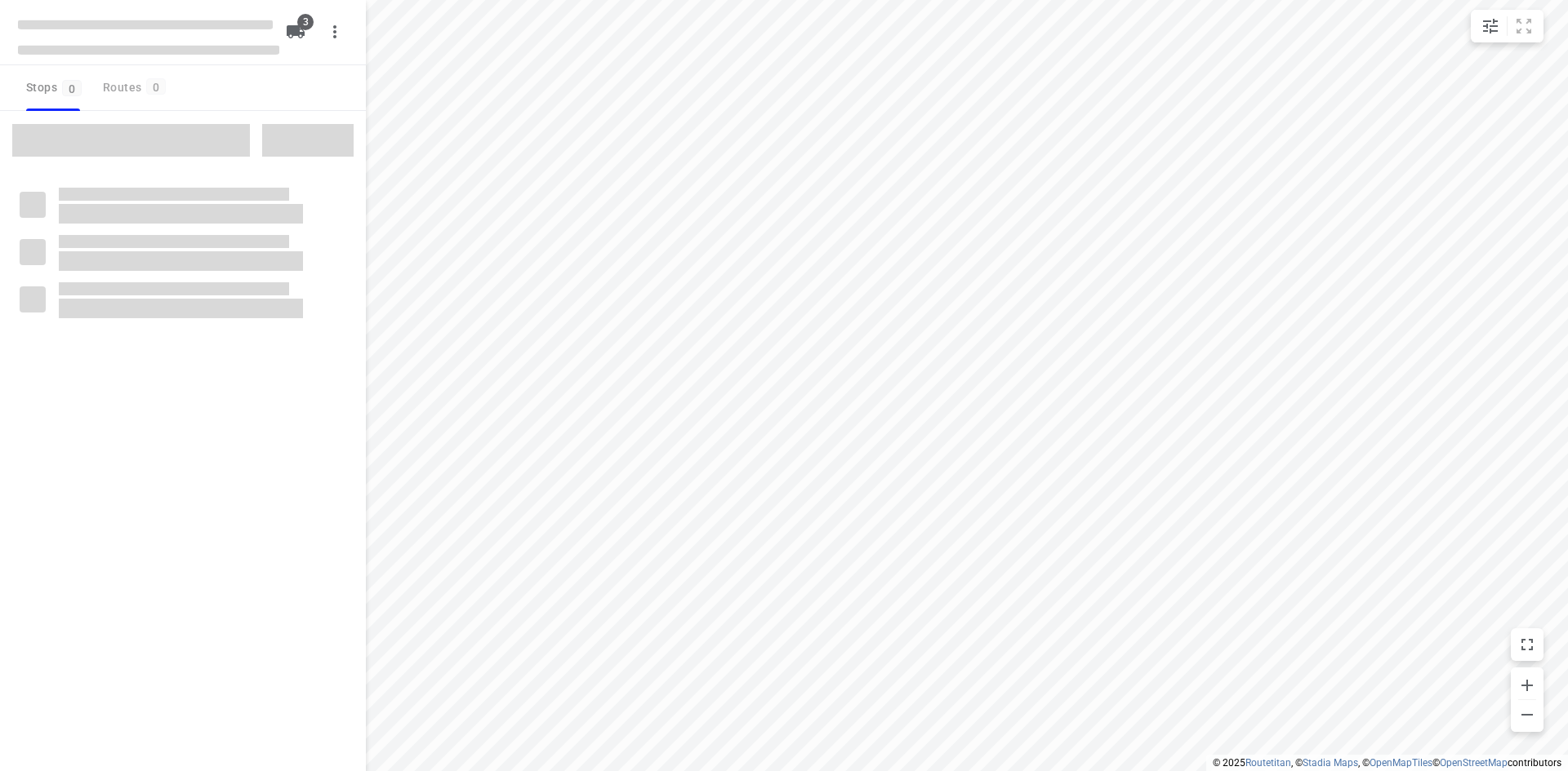
type input "distance"
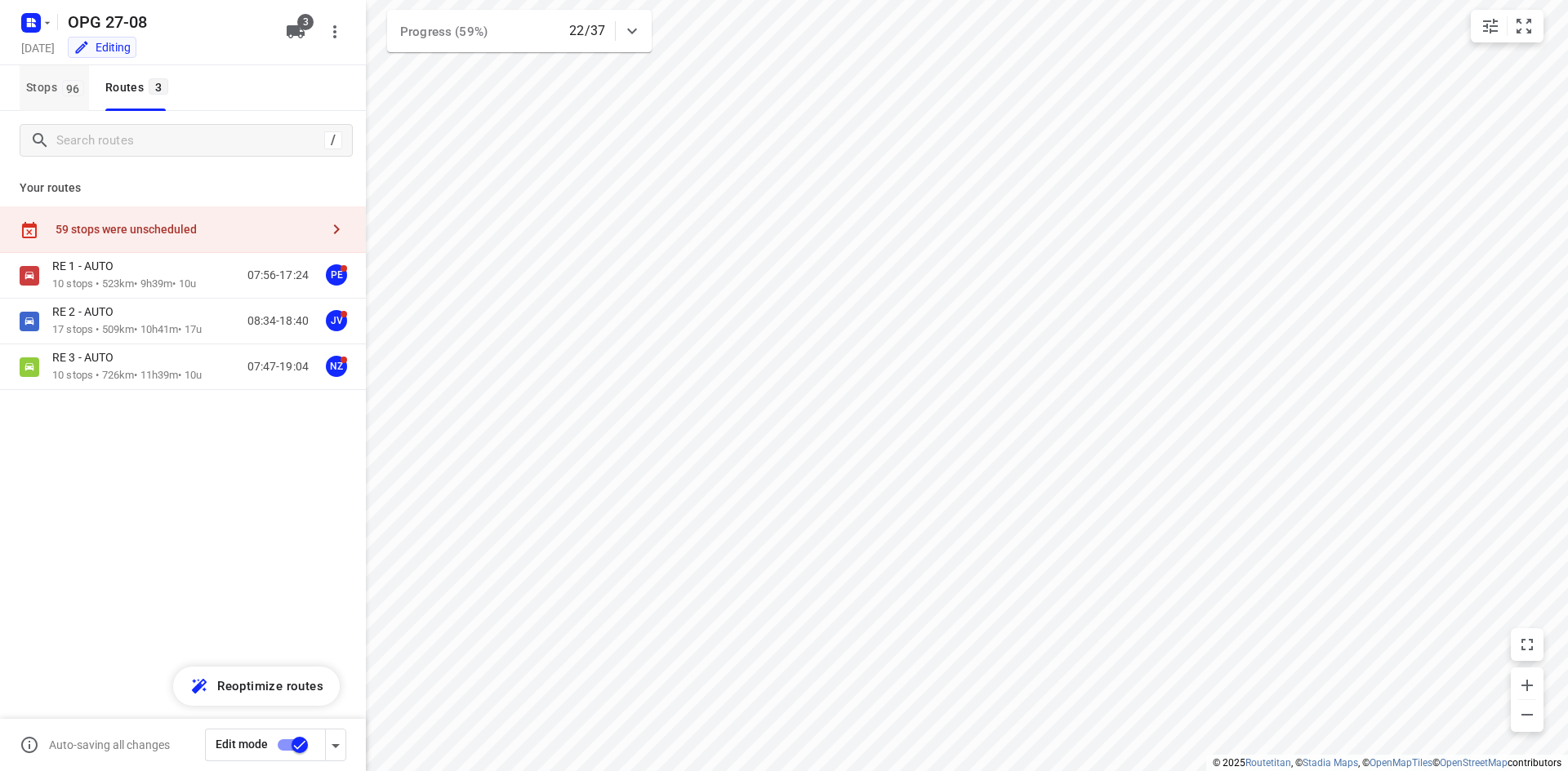
click at [50, 95] on span "Stops 96" at bounding box center [58, 87] width 63 height 20
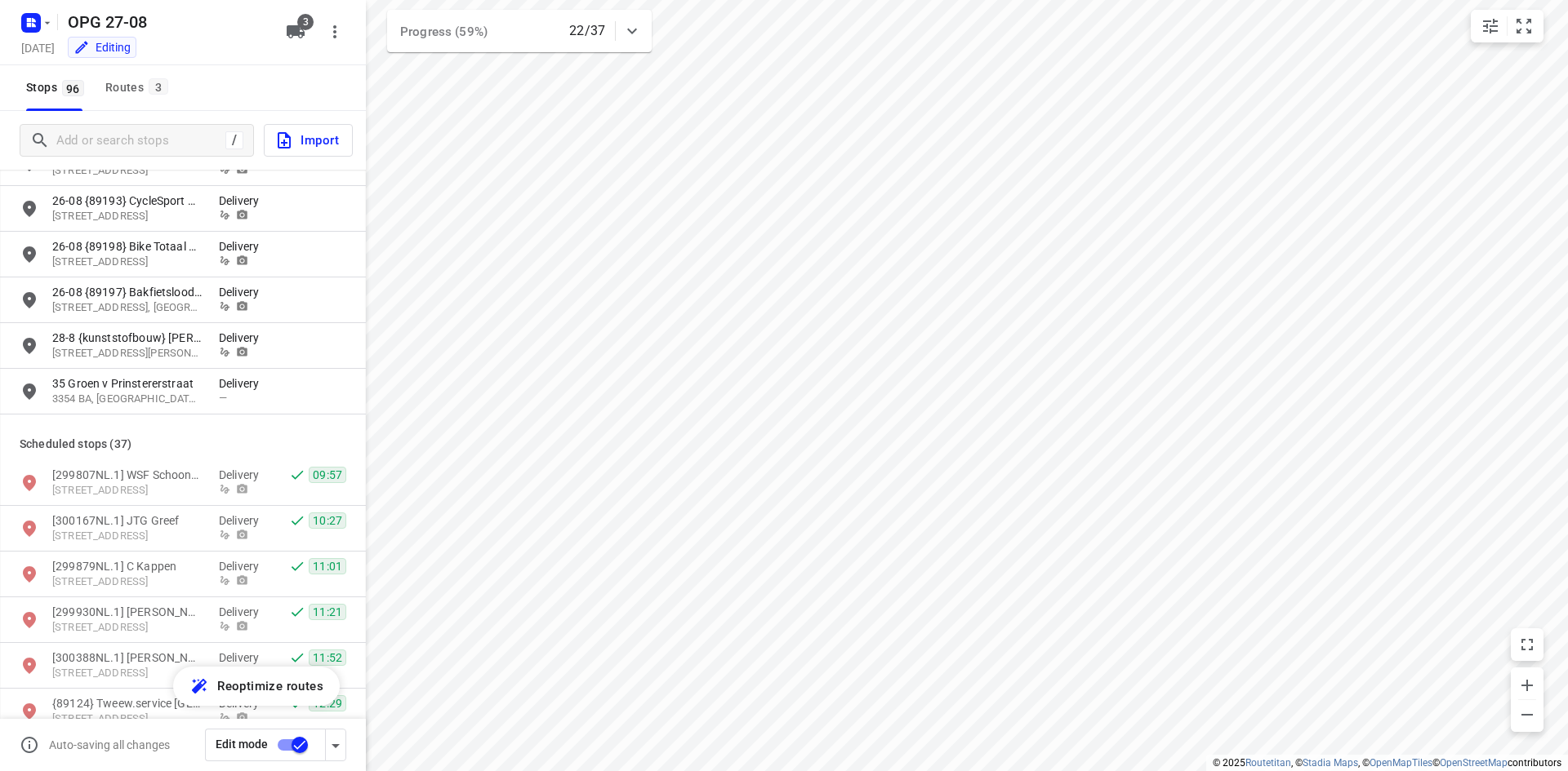
scroll to position [2530, 0]
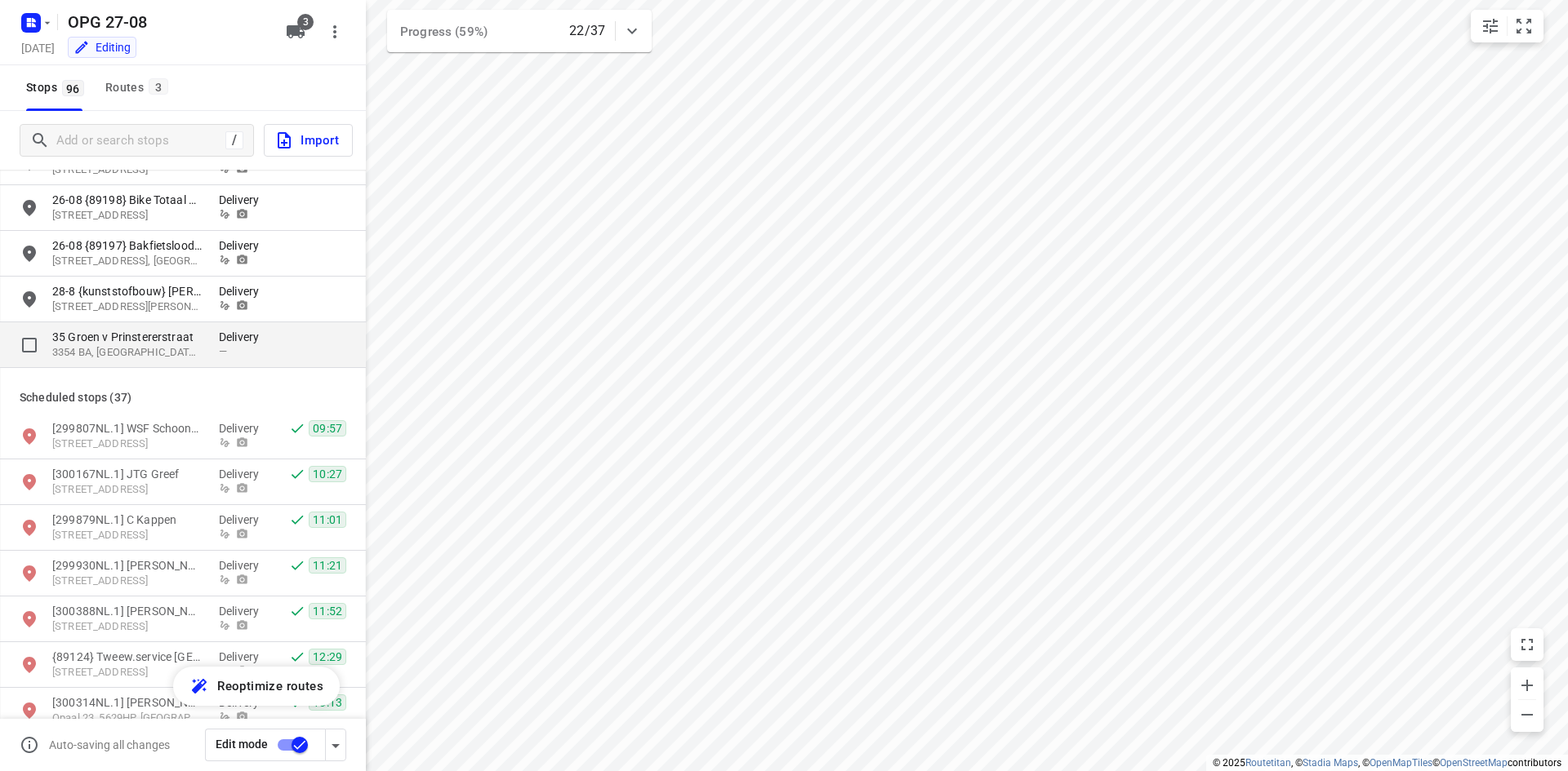
click at [135, 349] on p "3354 BA, [GEOGRAPHIC_DATA], [GEOGRAPHIC_DATA]" at bounding box center [128, 353] width 150 height 16
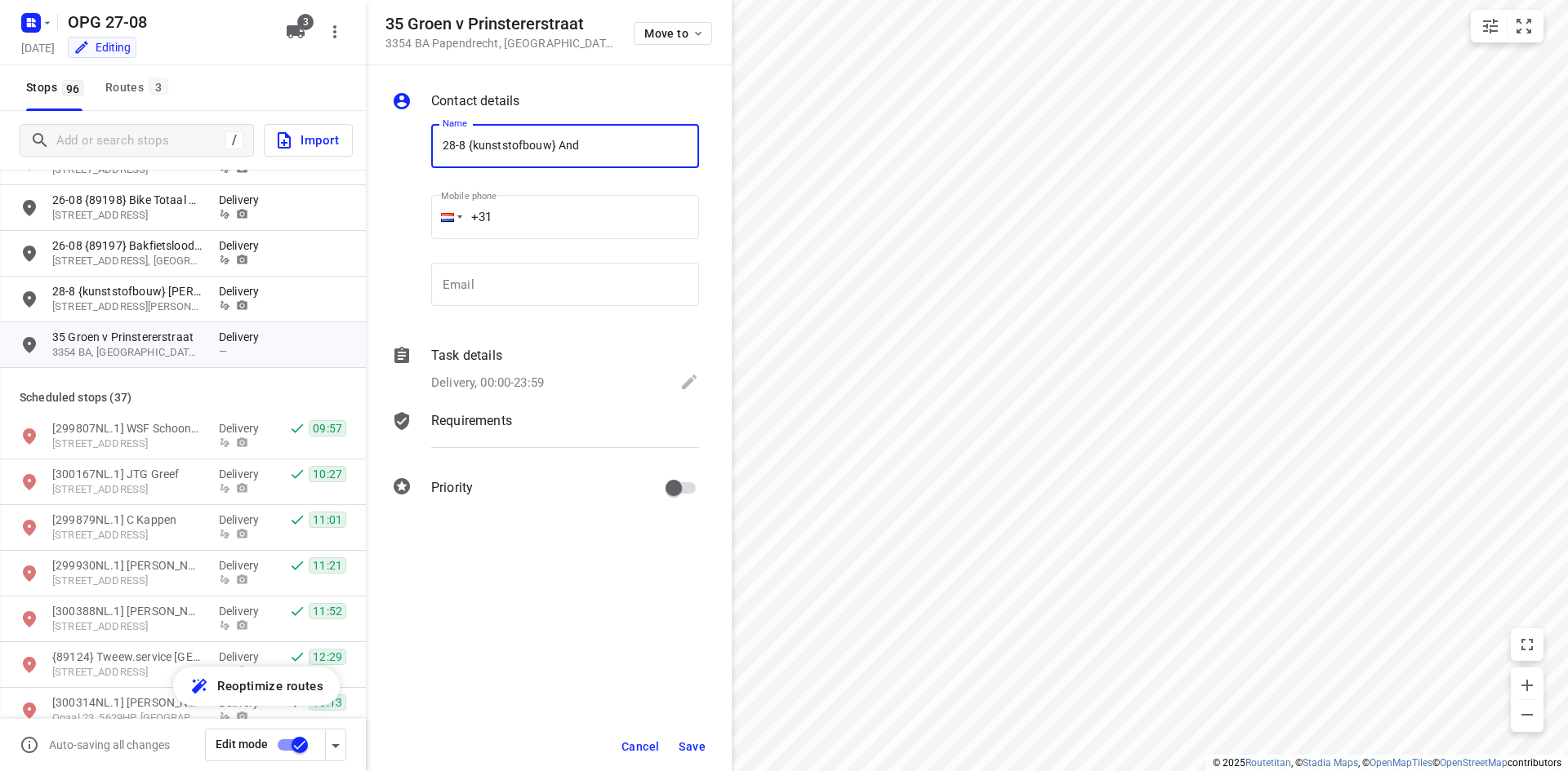
type input "28-8 {kunststofbouw} [PERSON_NAME]"
click at [554, 214] on input "+31" at bounding box center [564, 217] width 268 height 44
click at [613, 306] on div "Email Email" at bounding box center [564, 291] width 268 height 57
click at [598, 298] on input "email" at bounding box center [564, 285] width 268 height 44
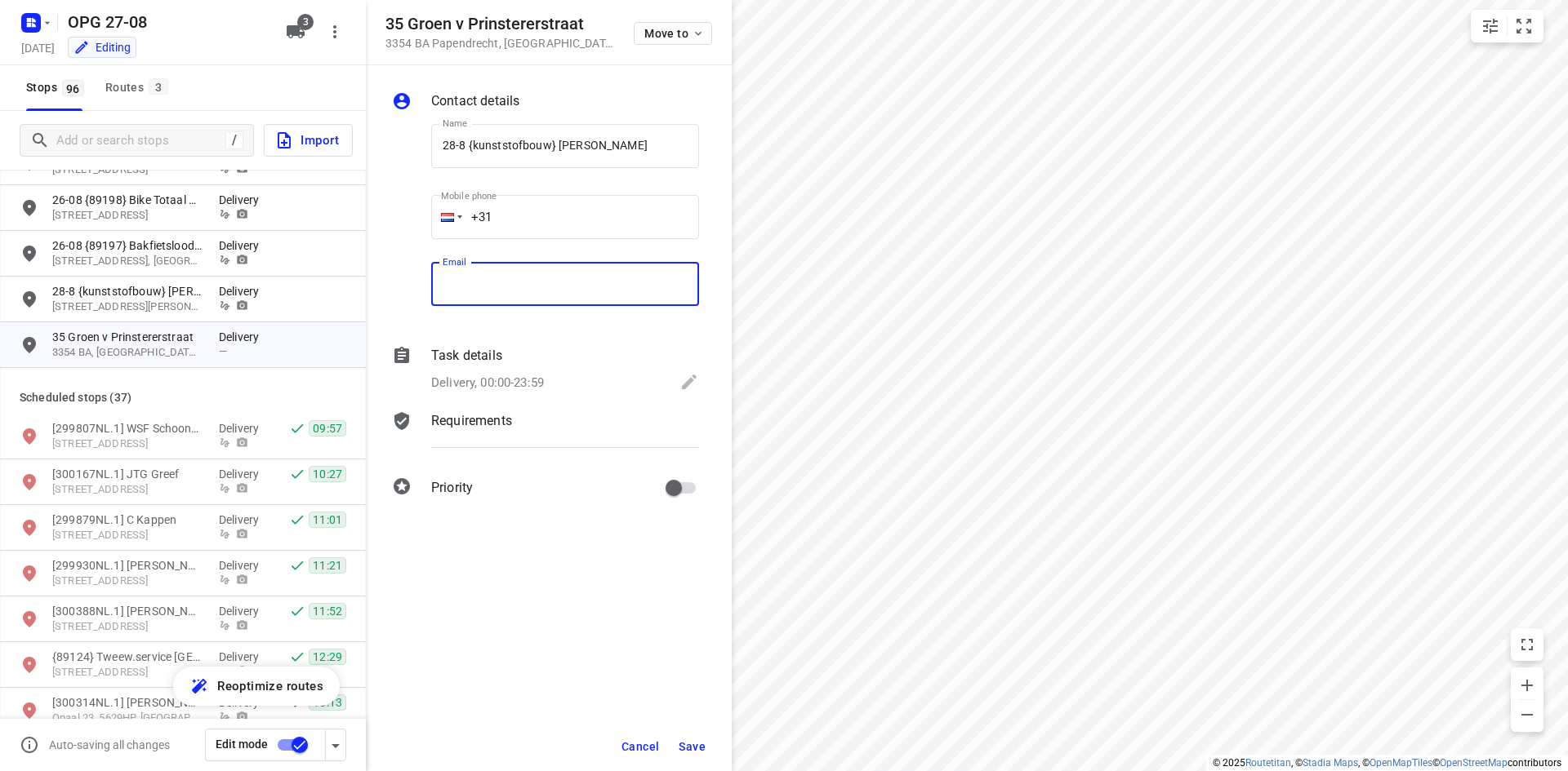
paste input "[EMAIL_ADDRESS][DOMAIN_NAME]"
type input "[EMAIL_ADDRESS][DOMAIN_NAME]"
click at [624, 231] on input "+31" at bounding box center [564, 217] width 268 height 44
drag, startPoint x: 624, startPoint y: 231, endPoint x: 460, endPoint y: 225, distance: 164.1
click at [456, 226] on div "+31 641439706" at bounding box center [564, 217] width 268 height 44
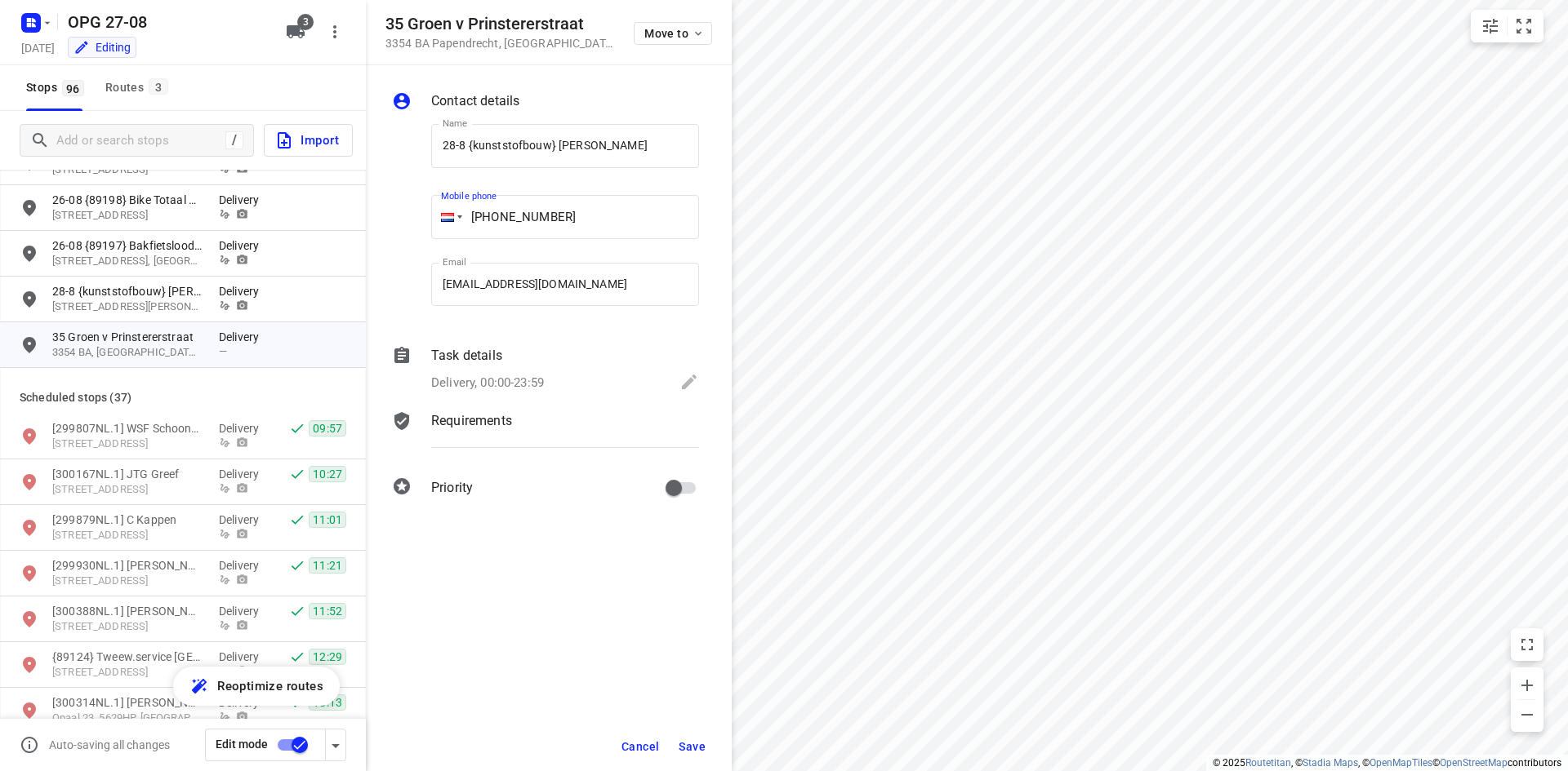
click at [623, 225] on input "+31 641439706" at bounding box center [564, 217] width 268 height 44
type input "[PHONE_NUMBER]"
click at [545, 361] on div "Task details" at bounding box center [564, 355] width 268 height 19
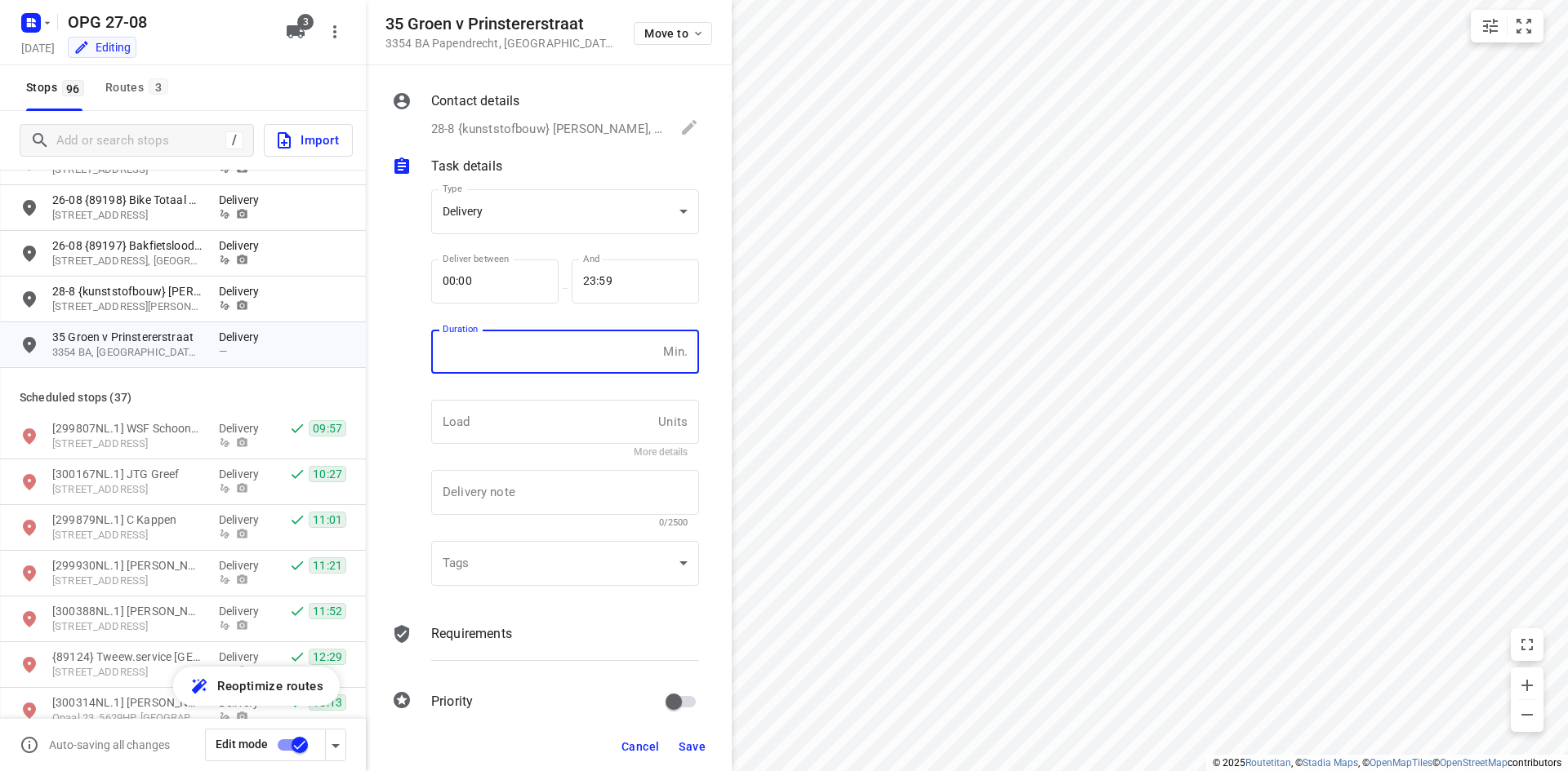
click at [531, 352] on input "number" at bounding box center [543, 352] width 225 height 44
type input "10"
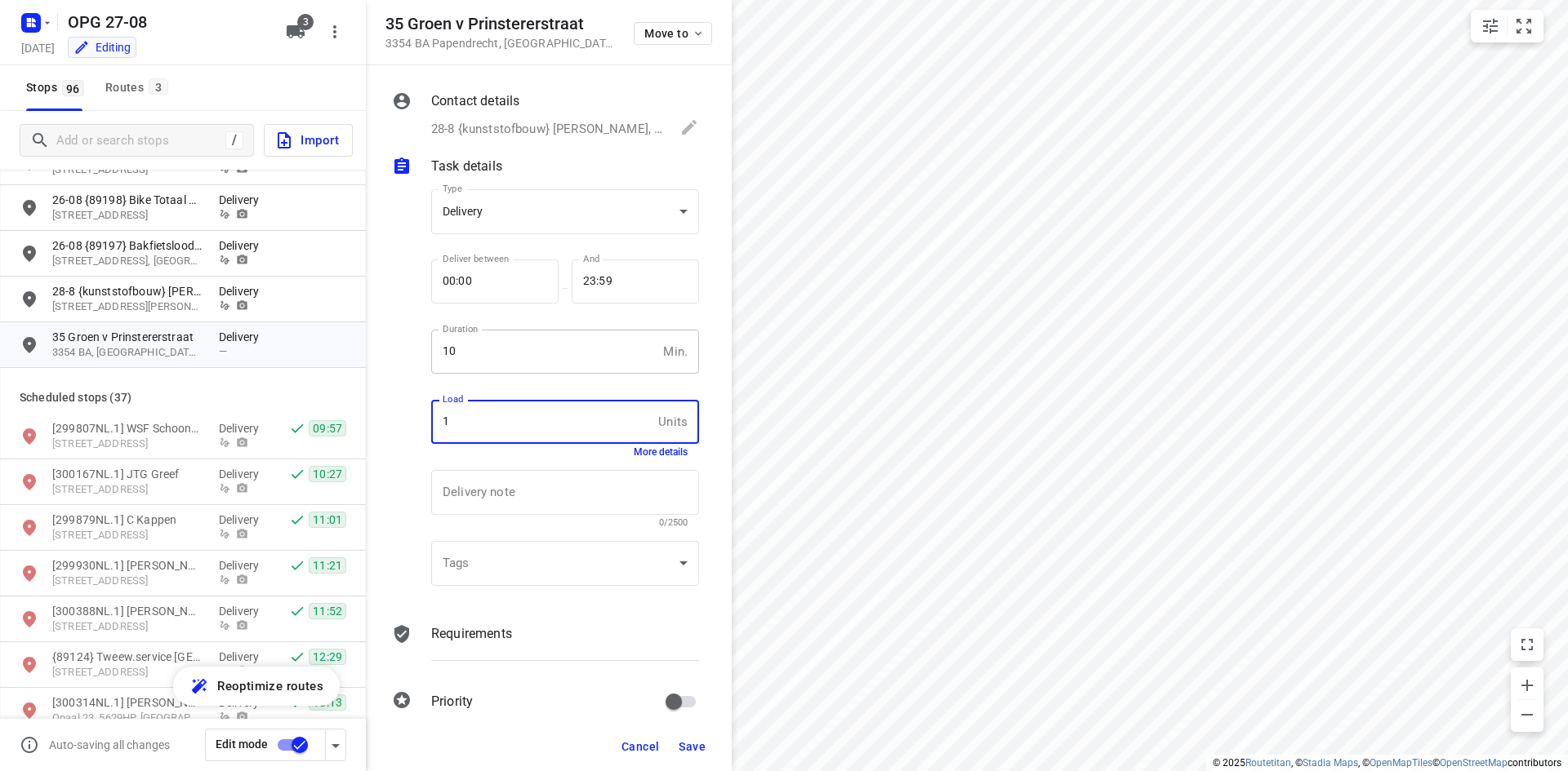
type input "1"
click at [491, 643] on p "Requirements" at bounding box center [471, 634] width 81 height 19
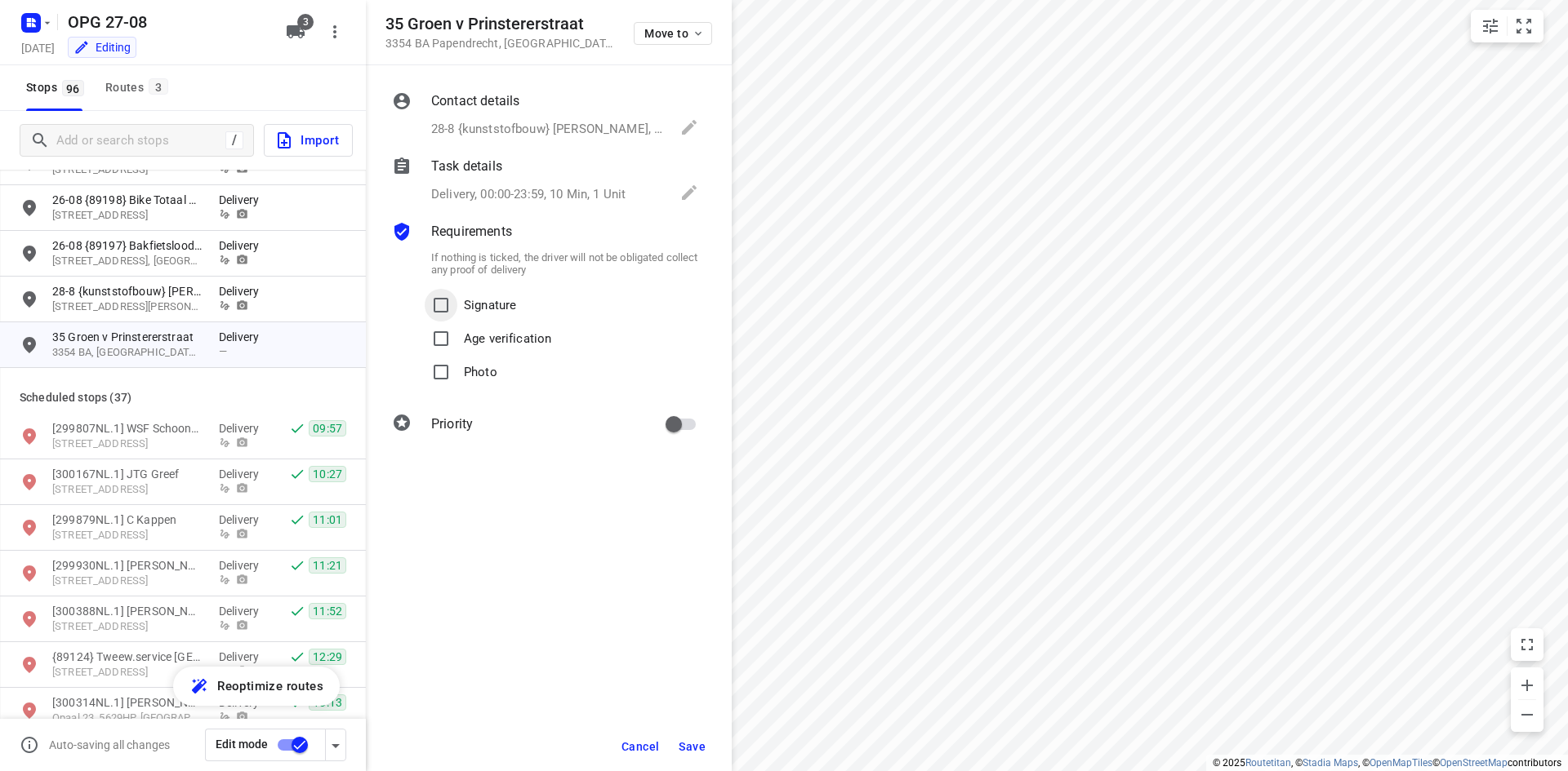
click at [439, 305] on input "Signature" at bounding box center [440, 305] width 32 height 32
checkbox input "true"
click at [460, 391] on div "If nothing is ticked, the driver will not be obligated collect any proof of del…" at bounding box center [565, 317] width 274 height 151
click at [446, 366] on input "Photo" at bounding box center [440, 372] width 32 height 32
checkbox input "true"
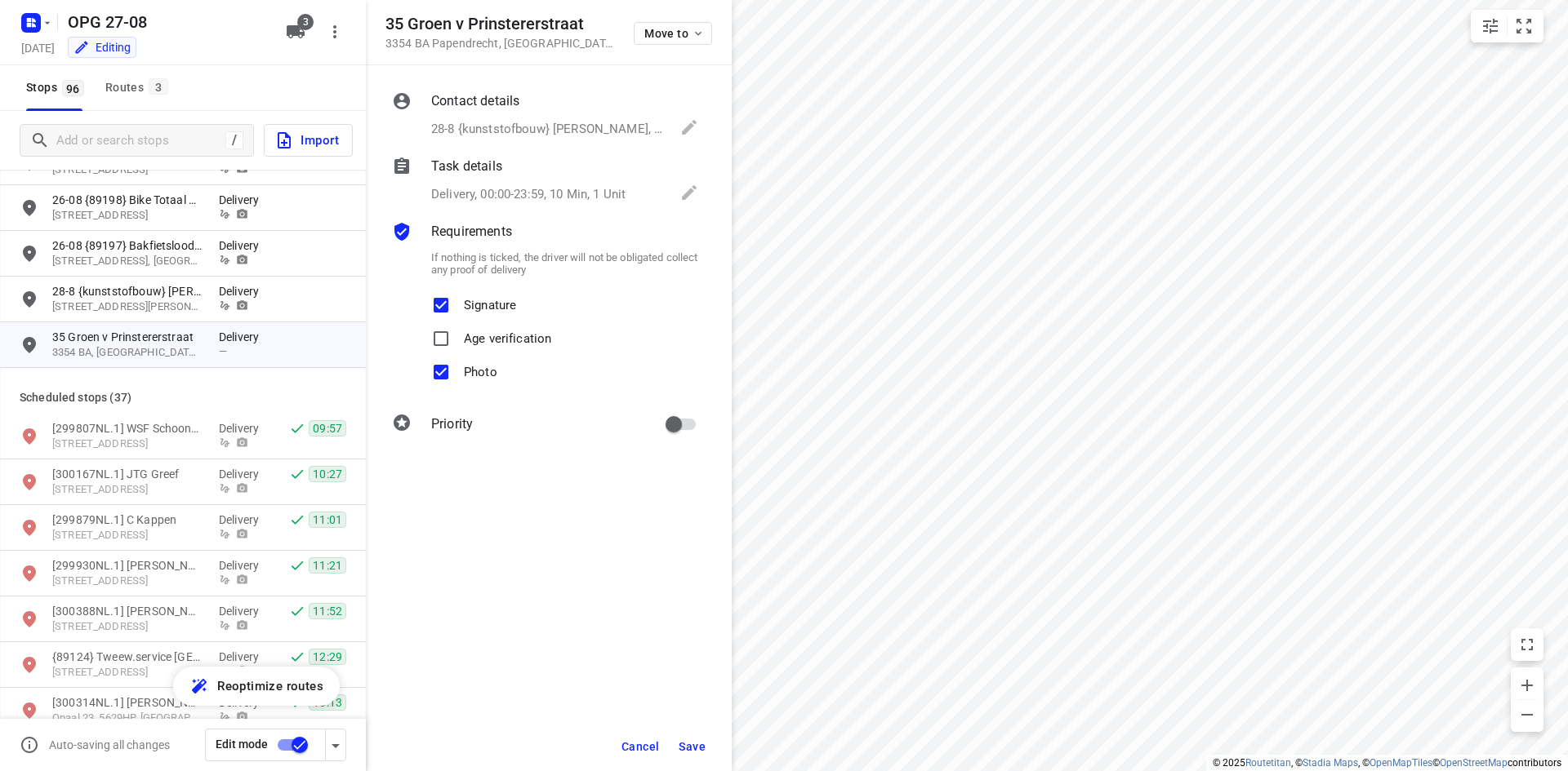
click at [654, 418] on div "Priority" at bounding box center [565, 424] width 274 height 38
drag, startPoint x: 669, startPoint y: 418, endPoint x: 676, endPoint y: 495, distance: 77.3
click at [670, 418] on input "primary checkbox" at bounding box center [673, 424] width 93 height 31
checkbox input "true"
click at [689, 736] on button "Save" at bounding box center [692, 747] width 40 height 30
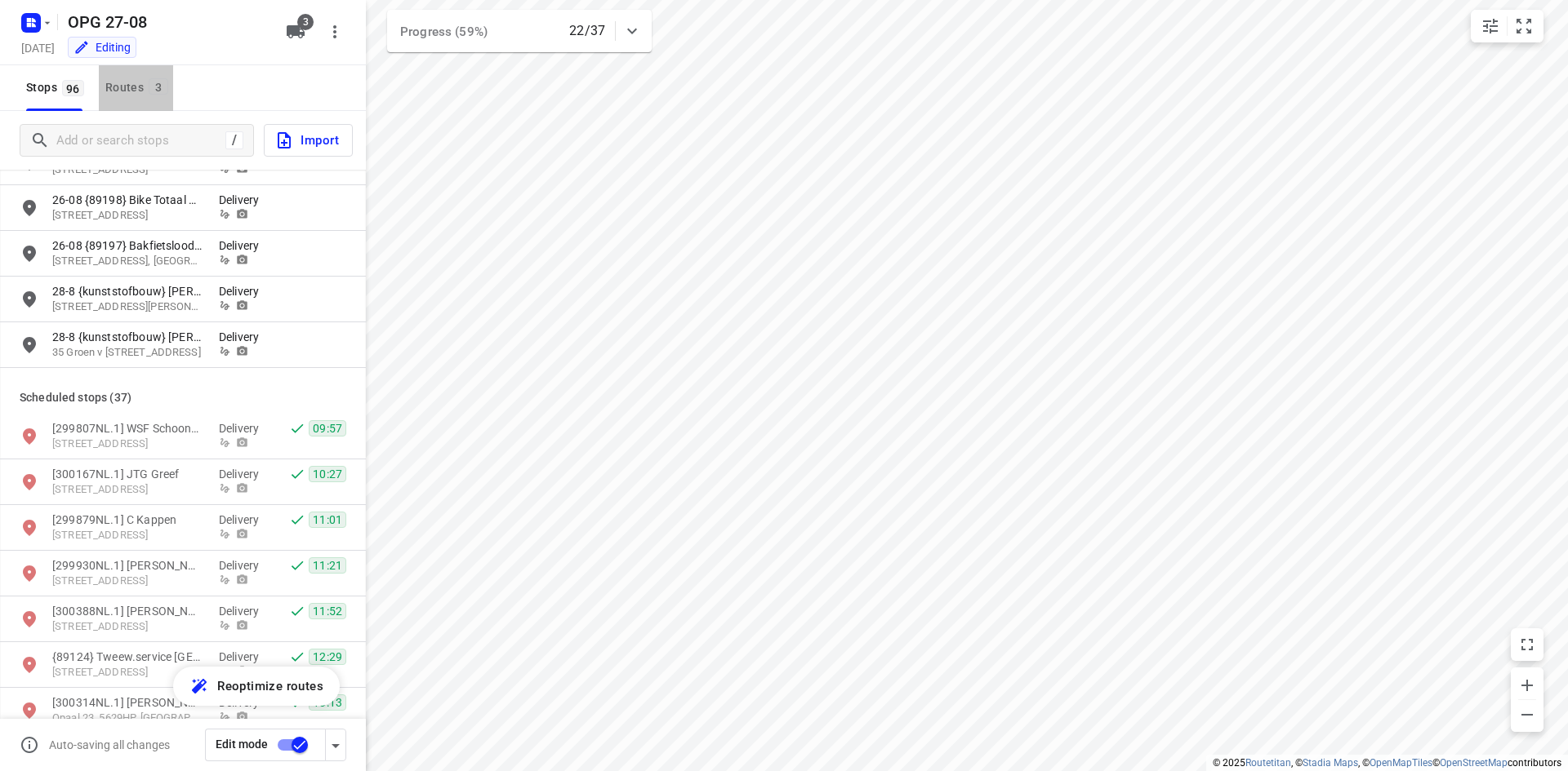
click at [143, 89] on div "Routes 3" at bounding box center [140, 87] width 68 height 20
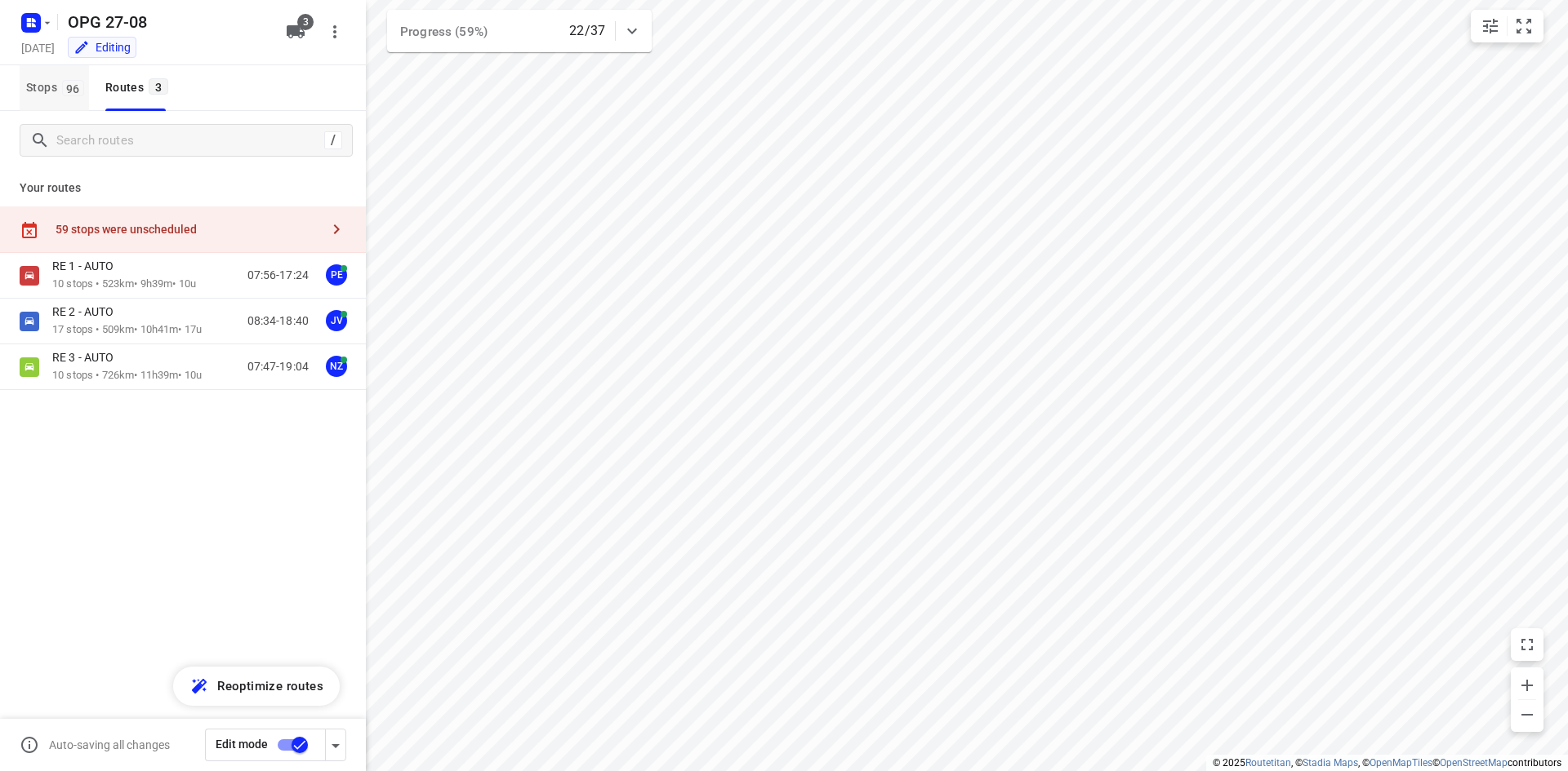
click at [31, 88] on span "Stops 96" at bounding box center [58, 87] width 63 height 20
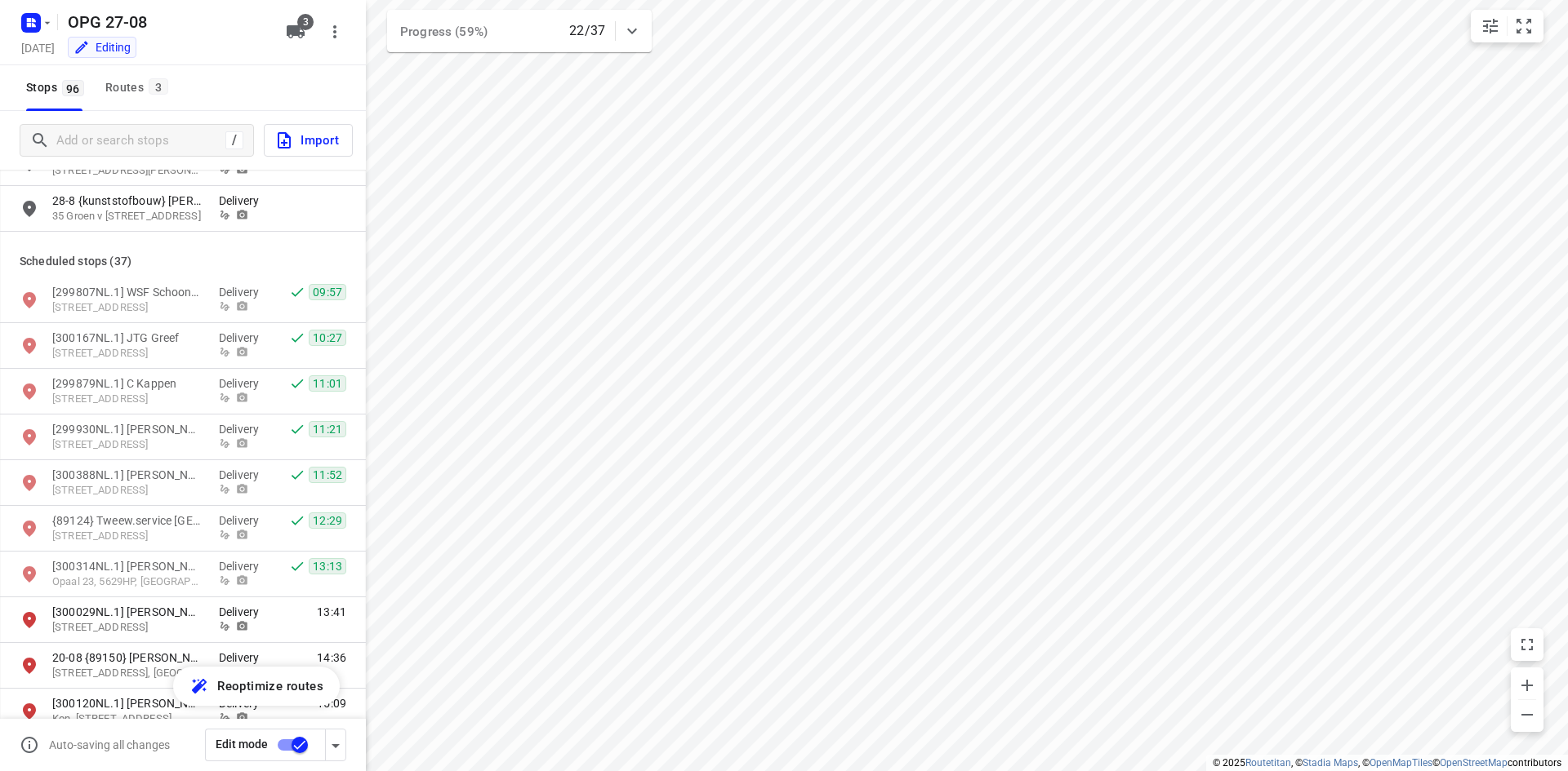
scroll to position [2693, 0]
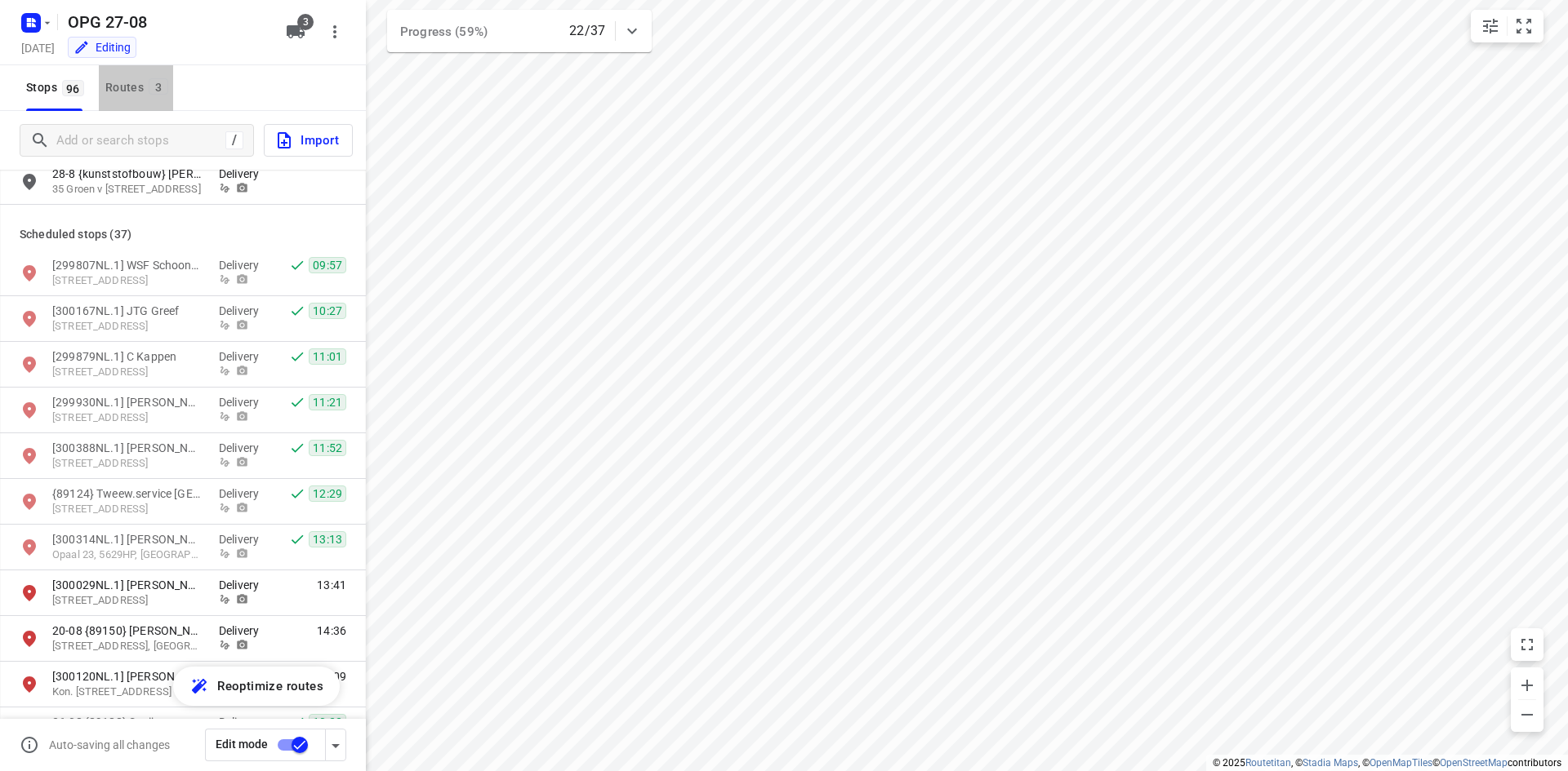
click at [164, 91] on span "3" at bounding box center [158, 86] width 19 height 17
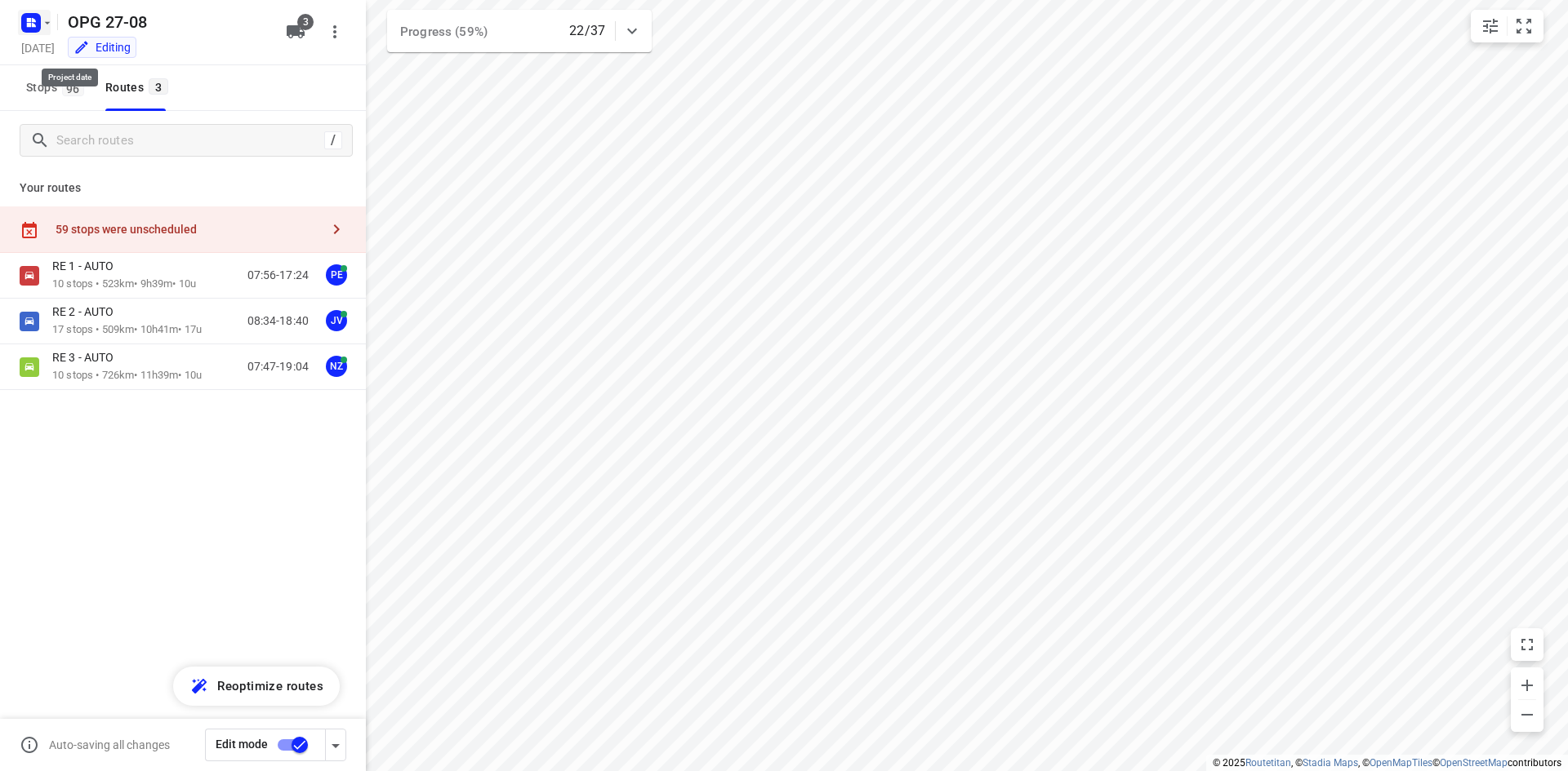
click at [39, 35] on icon "button" at bounding box center [31, 23] width 26 height 26
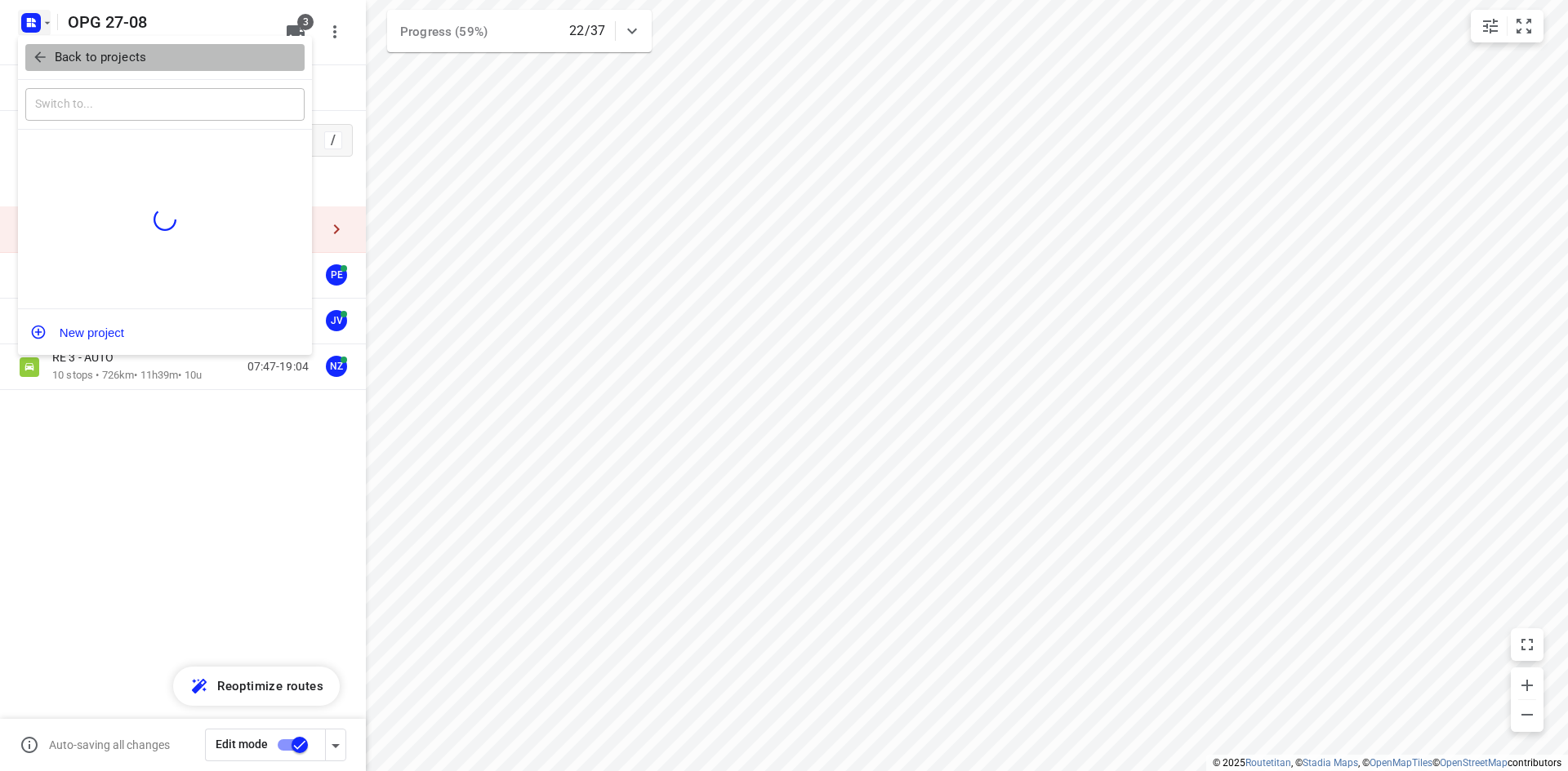
click at [45, 56] on icon "button" at bounding box center [39, 57] width 17 height 17
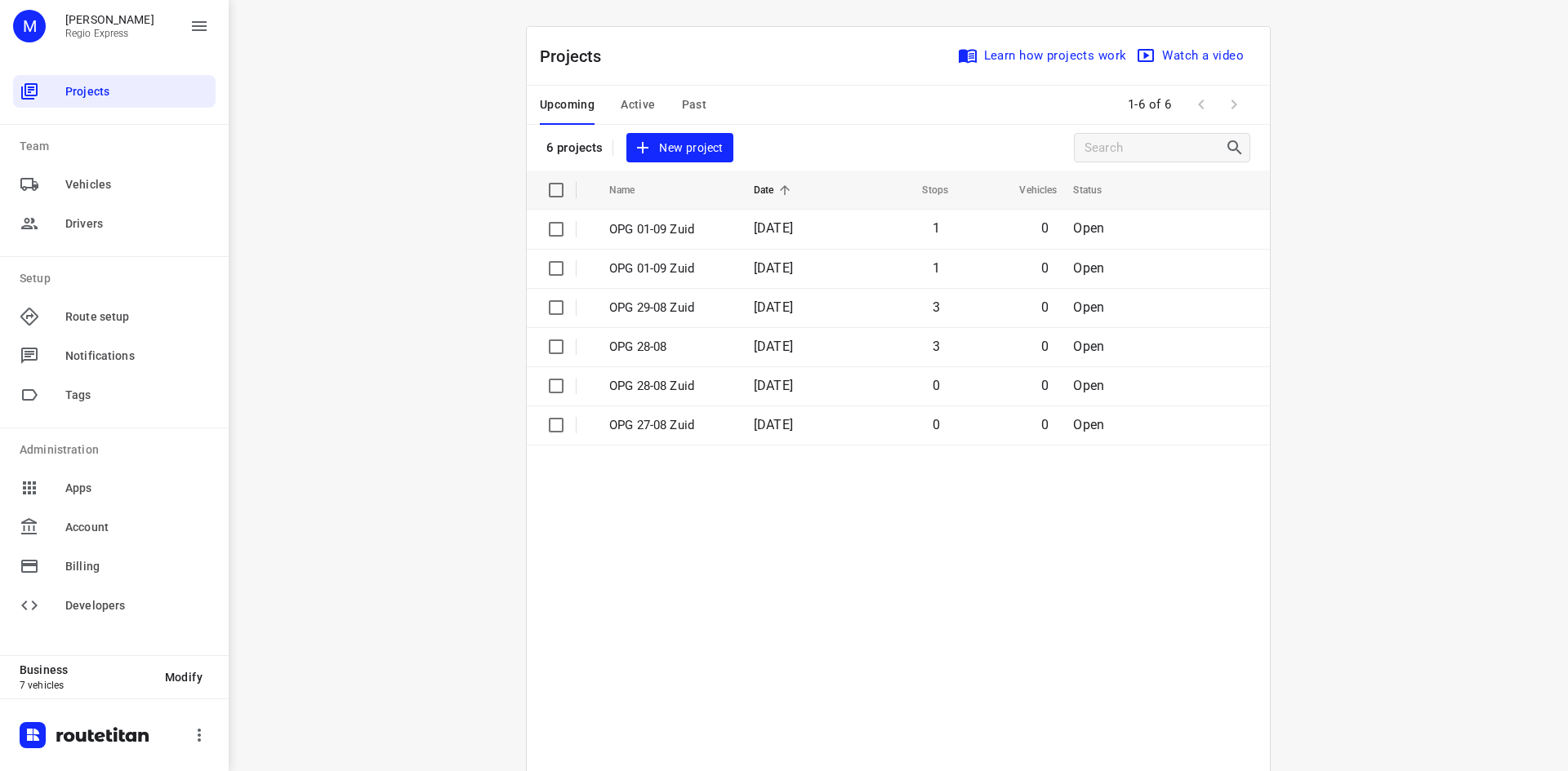
click at [620, 100] on span "Active" at bounding box center [637, 104] width 34 height 20
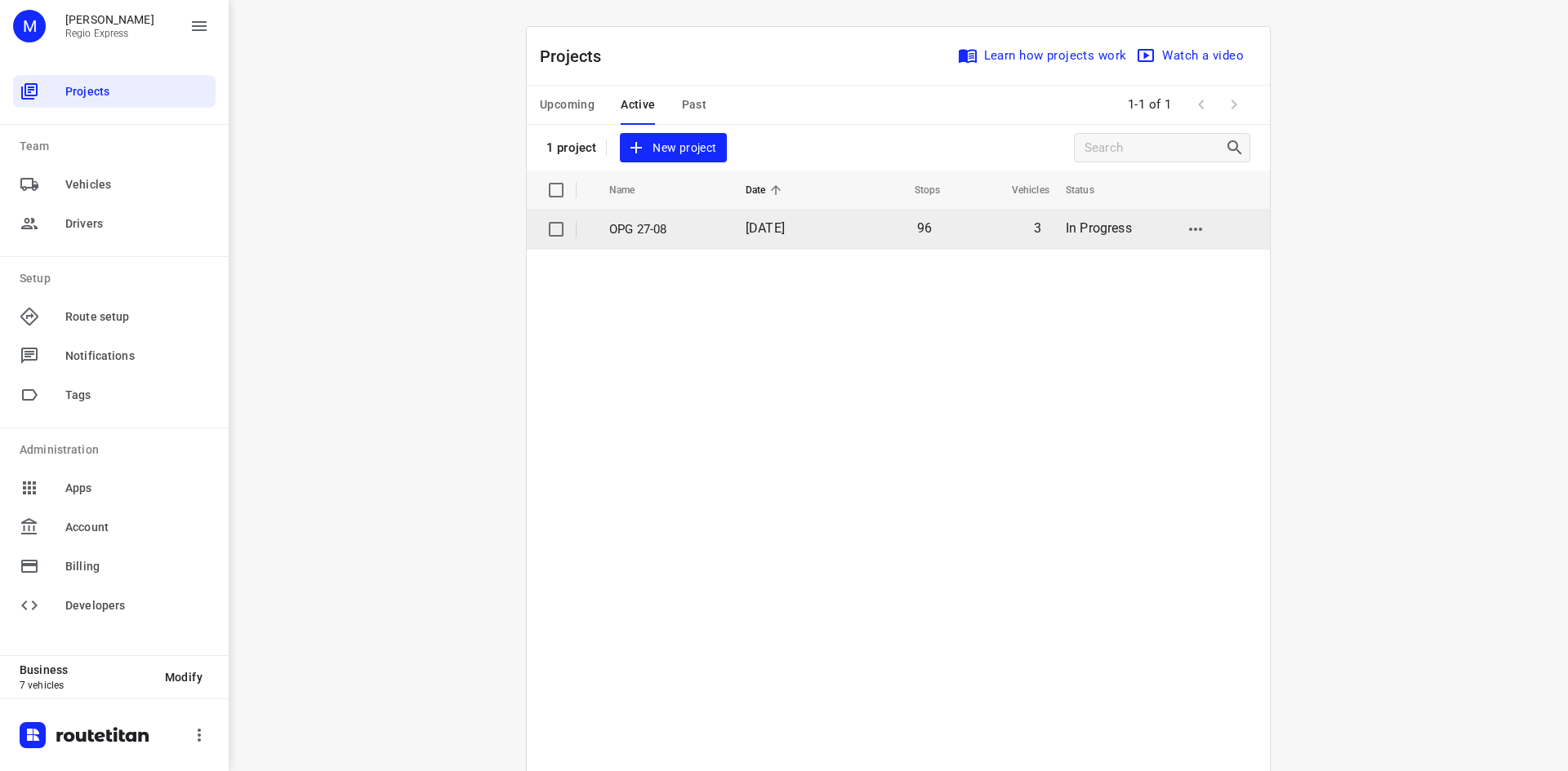
click at [784, 233] on span "[DATE]" at bounding box center [764, 228] width 39 height 16
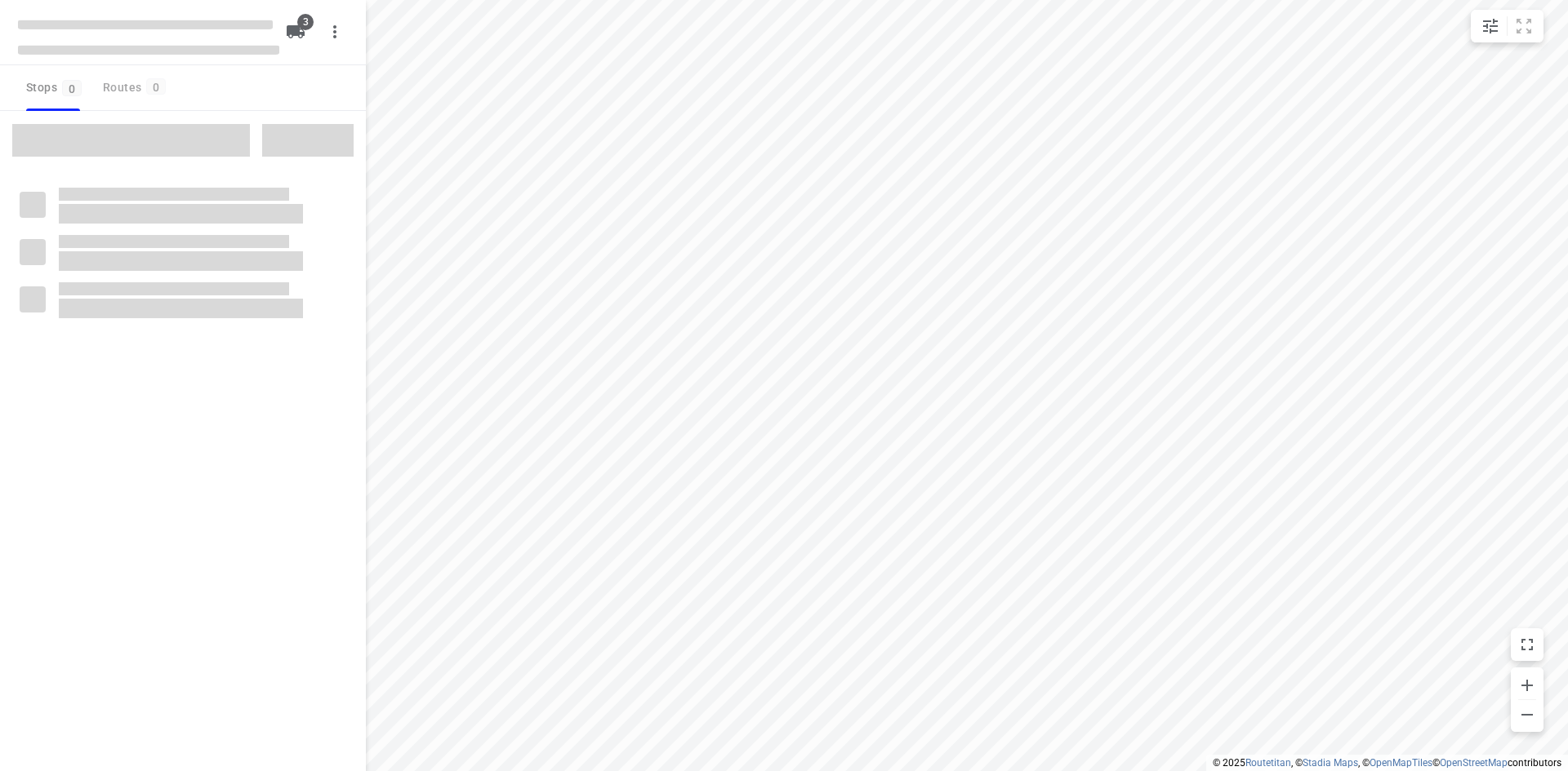
type input "distance"
